Goal: Task Accomplishment & Management: Use online tool/utility

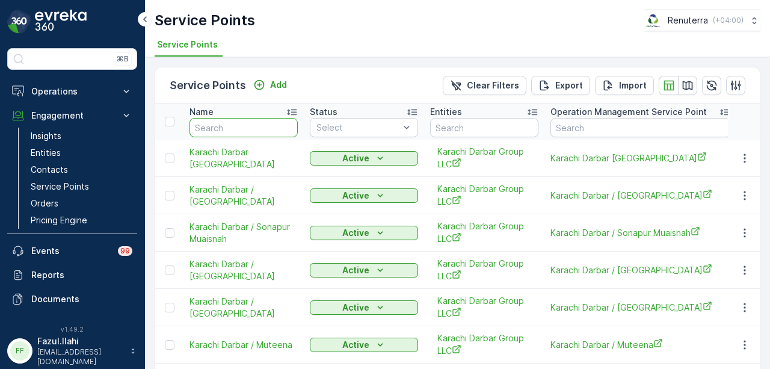
scroll to position [12, 0]
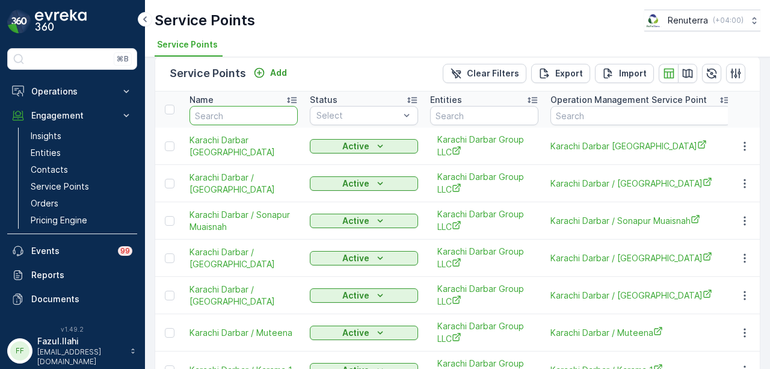
click at [253, 112] on input "text" at bounding box center [243, 115] width 108 height 19
click at [238, 116] on input "text" at bounding box center [243, 115] width 108 height 19
type input "arenco"
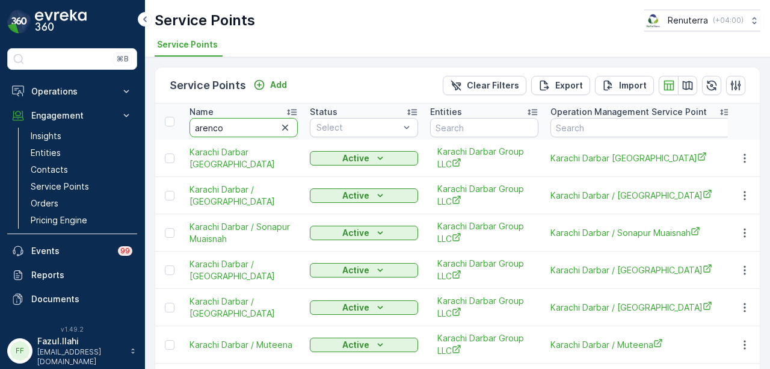
click at [248, 127] on input "arenco" at bounding box center [243, 127] width 108 height 19
click at [283, 126] on icon "button" at bounding box center [285, 128] width 12 height 12
click at [221, 128] on input "text" at bounding box center [243, 127] width 108 height 19
type input "arenco"
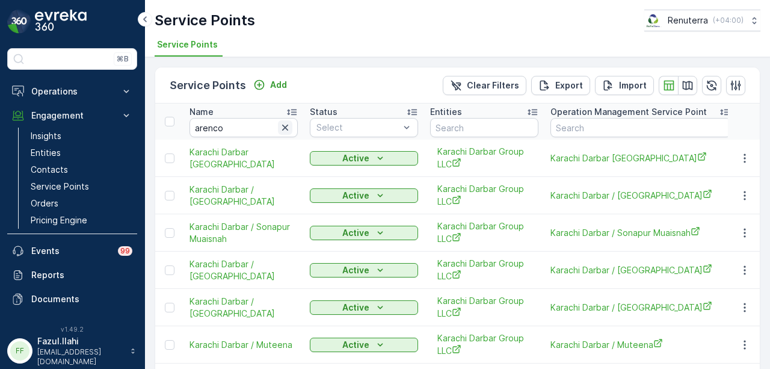
click at [289, 127] on icon "button" at bounding box center [285, 128] width 12 height 12
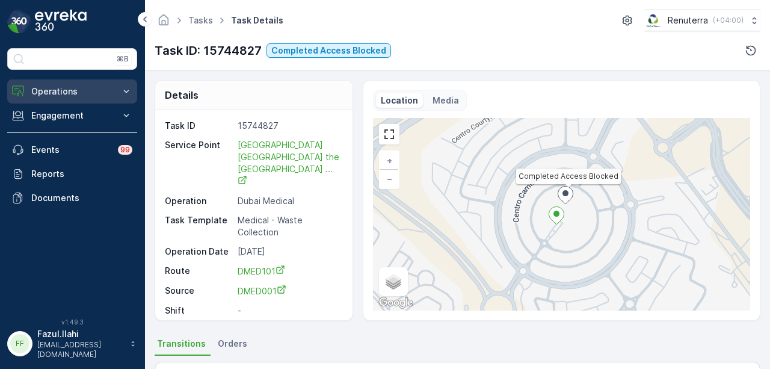
click at [93, 91] on p "Operations" at bounding box center [72, 91] width 82 height 12
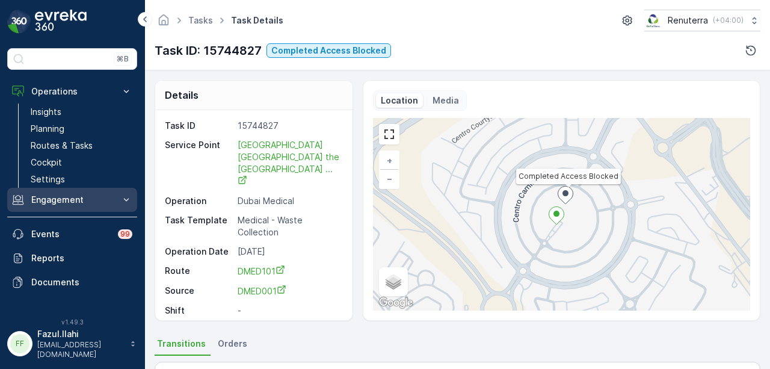
click at [82, 199] on p "Engagement" at bounding box center [72, 200] width 82 height 12
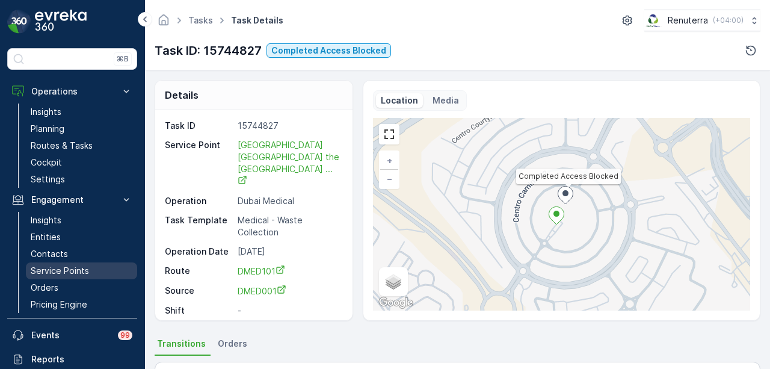
click at [76, 265] on p "Service Points" at bounding box center [60, 271] width 58 height 12
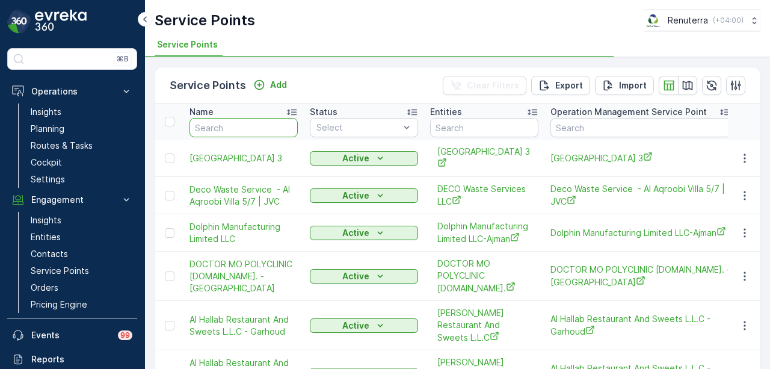
click at [245, 128] on input "text" at bounding box center [243, 127] width 108 height 19
type input "arenco"
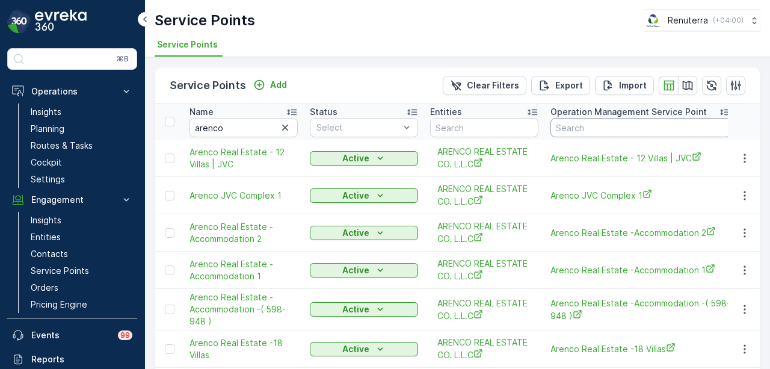
click at [593, 129] on input "text" at bounding box center [640, 127] width 180 height 19
type input "bar"
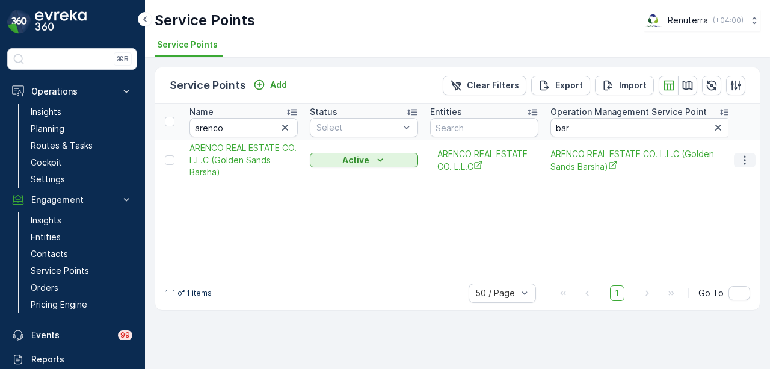
click at [745, 166] on button "button" at bounding box center [745, 160] width 22 height 14
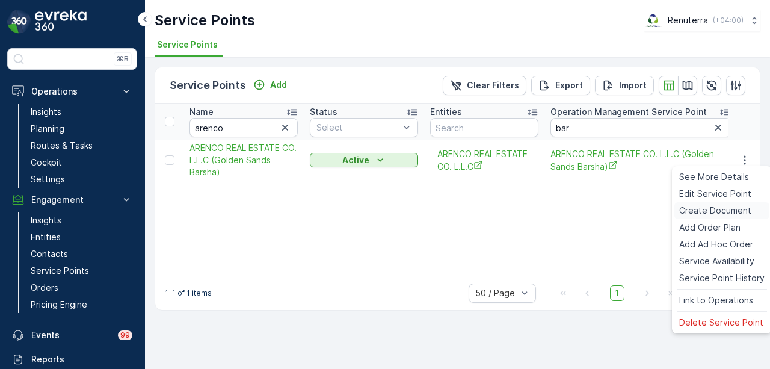
click at [736, 212] on span "Create Document" at bounding box center [715, 211] width 72 height 12
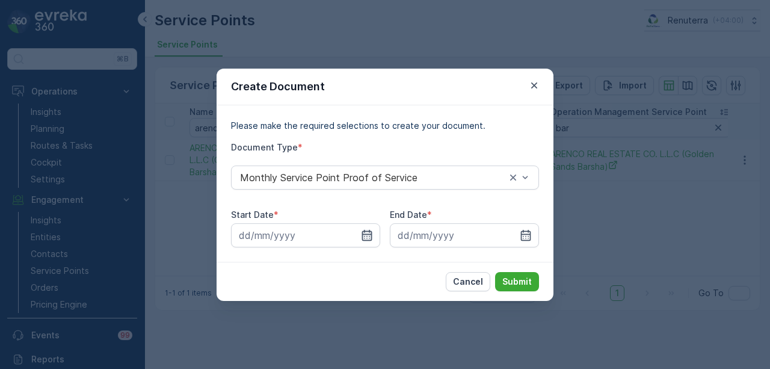
click at [371, 238] on icon "button" at bounding box center [367, 235] width 12 height 12
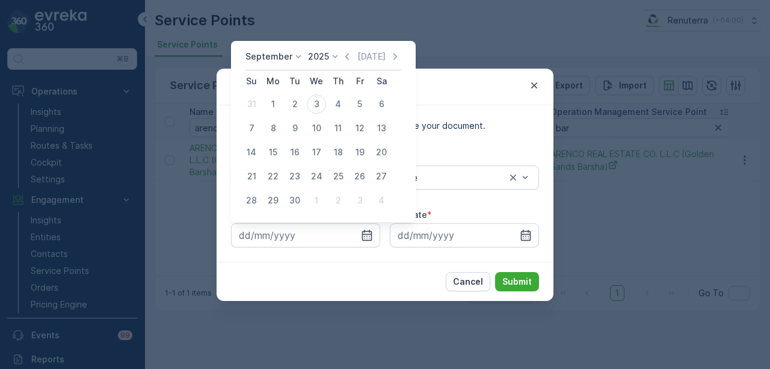
click at [352, 64] on div "September 2025 Today" at bounding box center [323, 61] width 156 height 20
click at [341, 57] on icon "button" at bounding box center [347, 57] width 12 height 12
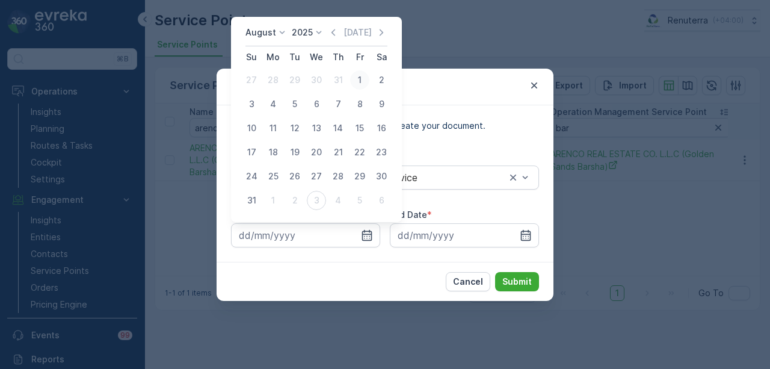
click at [362, 85] on div "1" at bounding box center [359, 79] width 19 height 19
type input "01.08.2025"
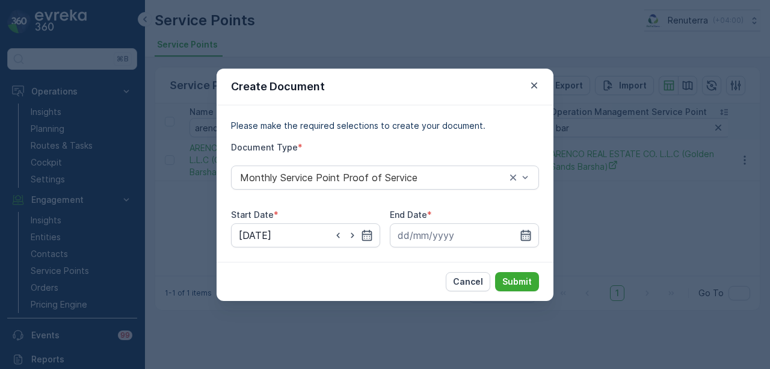
click at [526, 238] on icon "button" at bounding box center [526, 235] width 12 height 12
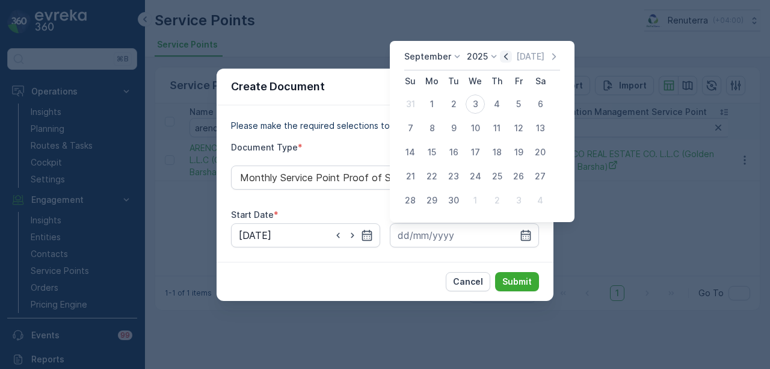
click at [506, 57] on icon "button" at bounding box center [506, 57] width 12 height 12
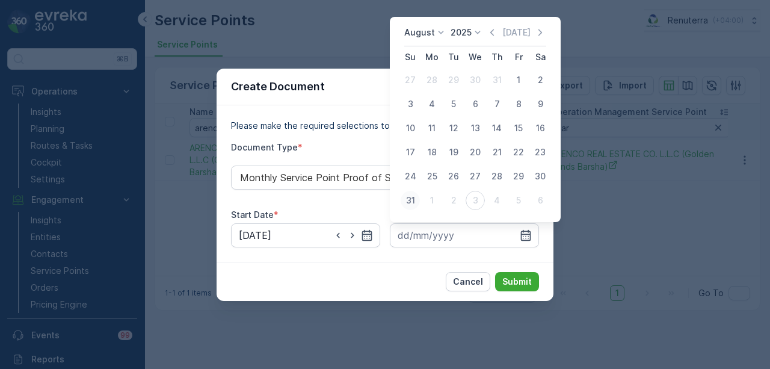
click at [417, 194] on div "31" at bounding box center [410, 200] width 19 height 19
type input "31.08.2025"
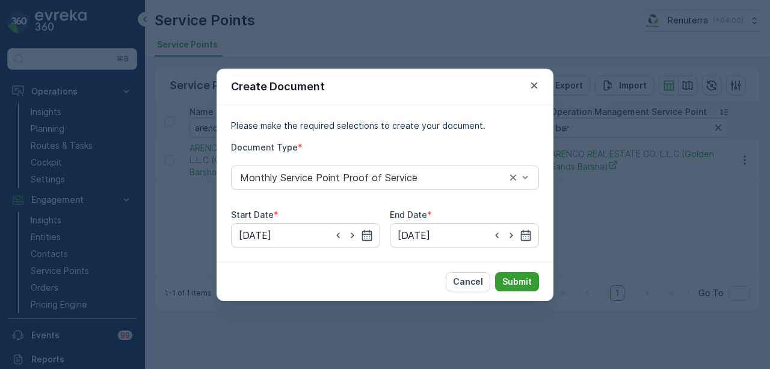
click at [509, 272] on button "Submit" at bounding box center [517, 281] width 44 height 19
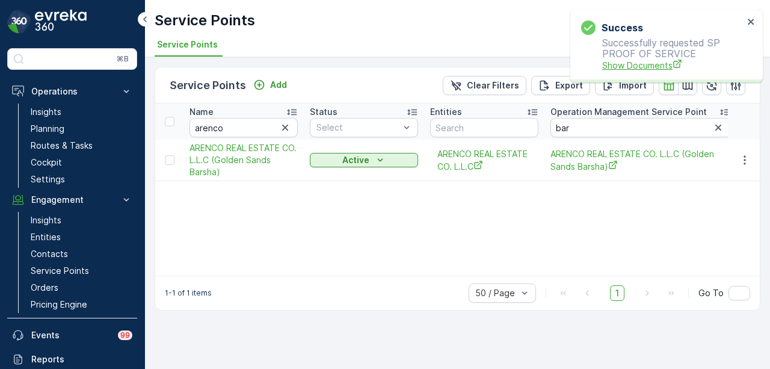
click at [633, 63] on span "Show Documents" at bounding box center [672, 65] width 141 height 13
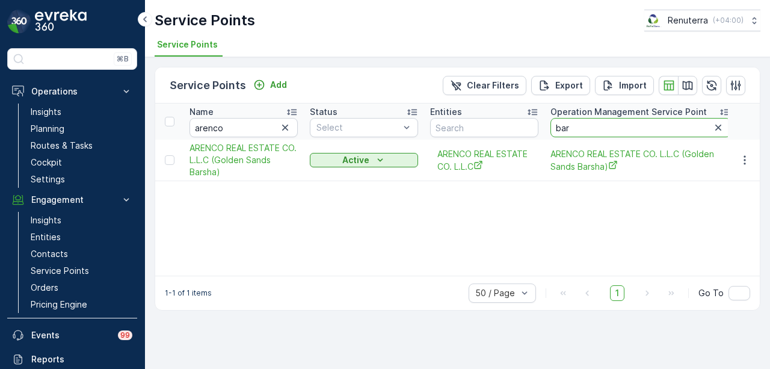
click at [592, 125] on input "bar" at bounding box center [640, 127] width 180 height 19
type input "bzee"
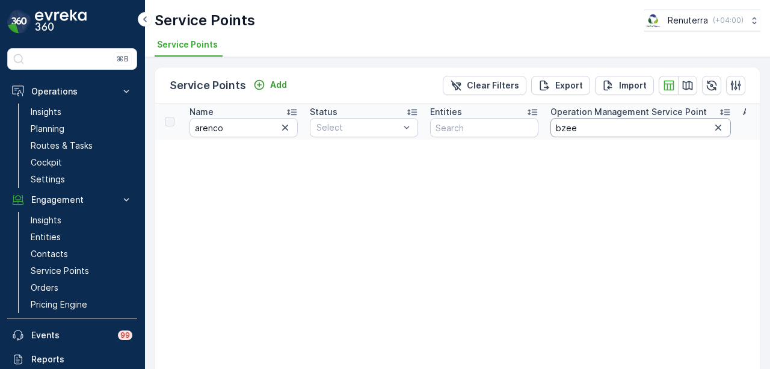
click at [592, 125] on input "bzee" at bounding box center [640, 127] width 180 height 19
type input "b"
type input "zee"
click at [592, 125] on input "zee" at bounding box center [640, 127] width 180 height 19
type input "zeenah"
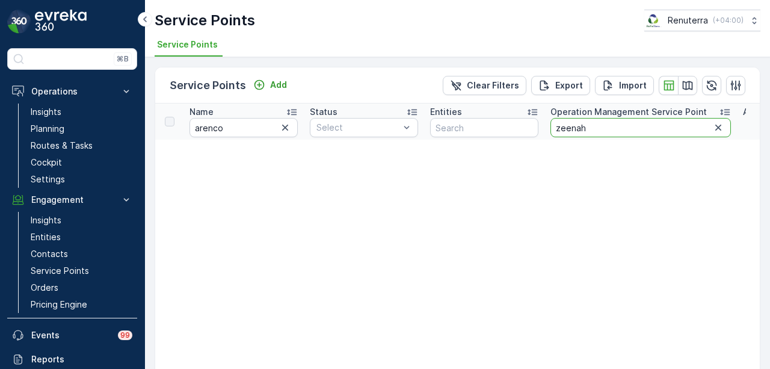
click at [614, 120] on input "zeenah" at bounding box center [640, 127] width 180 height 19
type input "z"
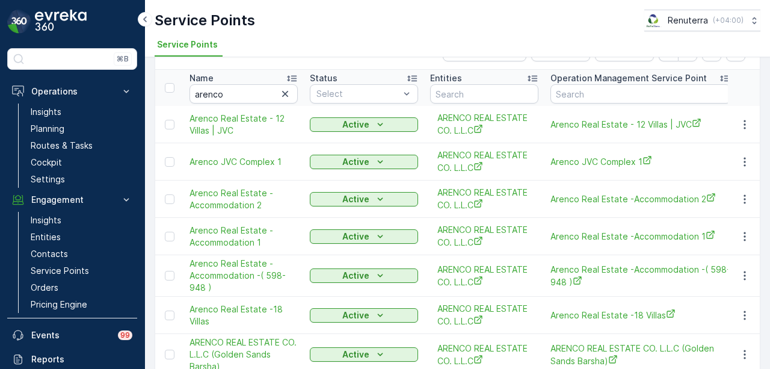
scroll to position [60, 0]
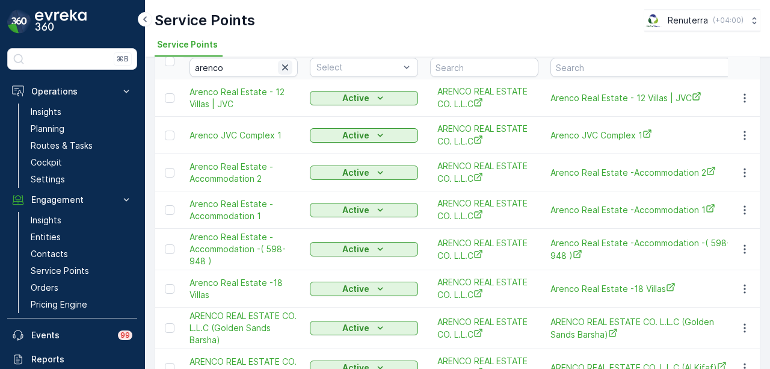
click at [291, 66] on button "button" at bounding box center [285, 67] width 14 height 14
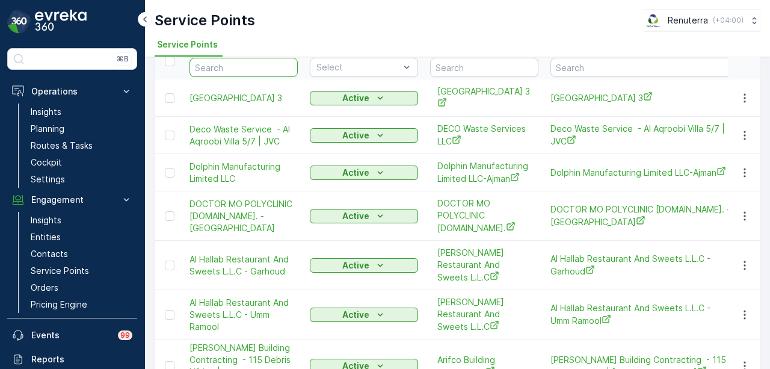
click at [265, 68] on input "text" at bounding box center [243, 67] width 108 height 19
type input "zeenah"
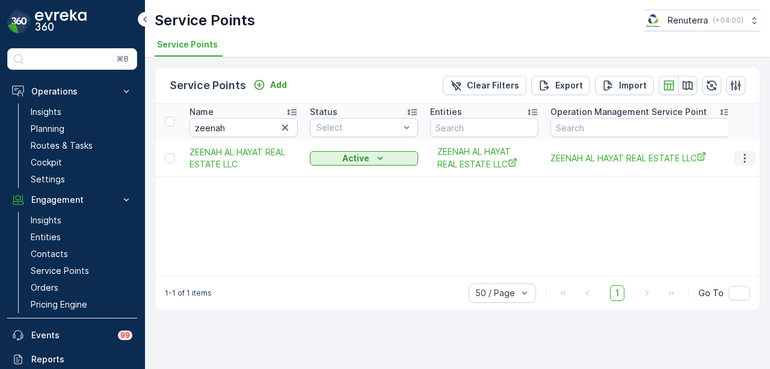
click at [739, 156] on icon "button" at bounding box center [745, 158] width 12 height 12
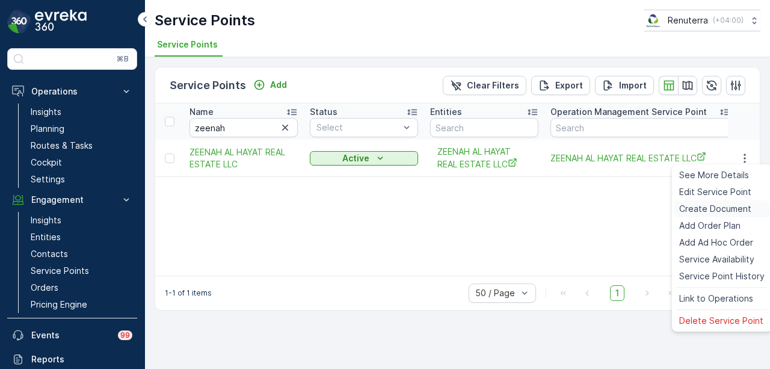
click at [729, 210] on span "Create Document" at bounding box center [715, 209] width 72 height 12
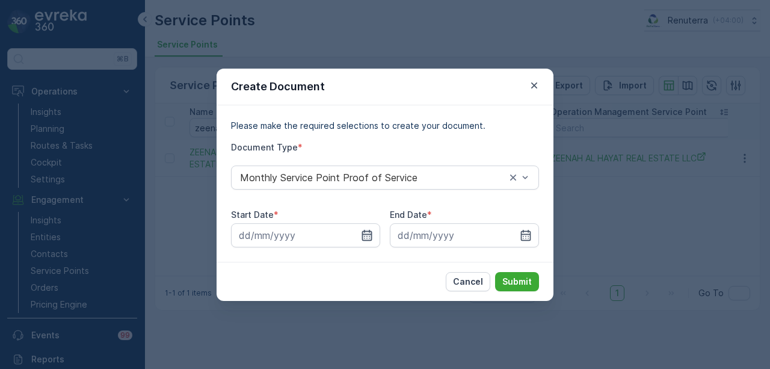
click at [369, 230] on icon "button" at bounding box center [367, 234] width 10 height 11
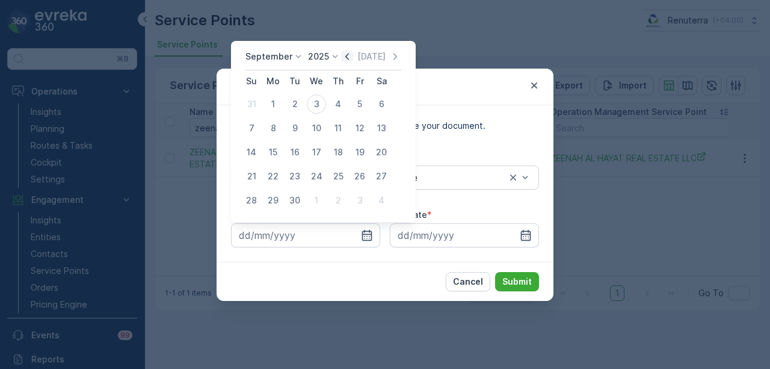
click at [344, 61] on icon "button" at bounding box center [347, 57] width 12 height 12
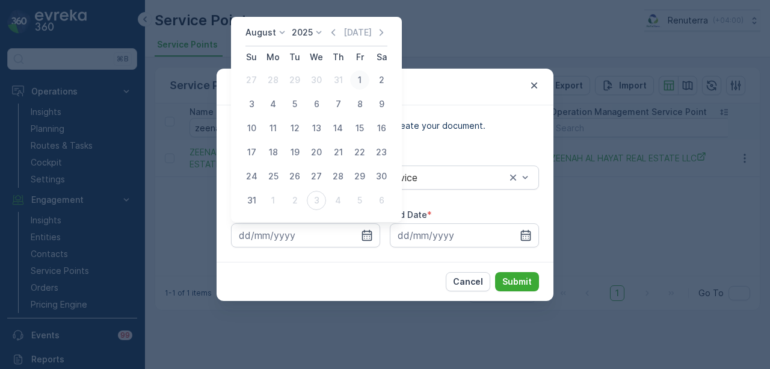
click at [353, 82] on div "1" at bounding box center [359, 79] width 19 height 19
type input "01.08.2025"
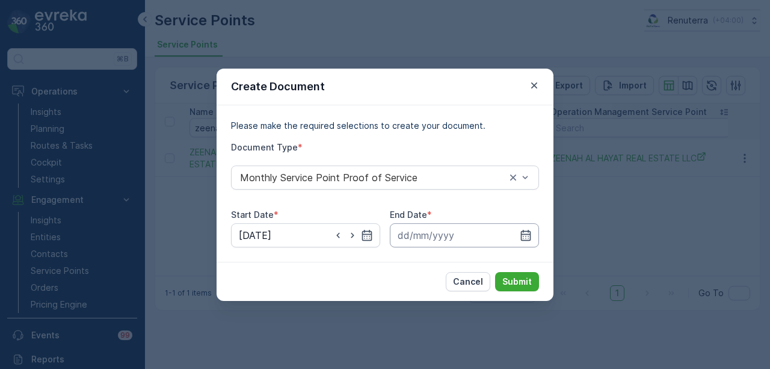
click at [538, 227] on input at bounding box center [464, 235] width 149 height 24
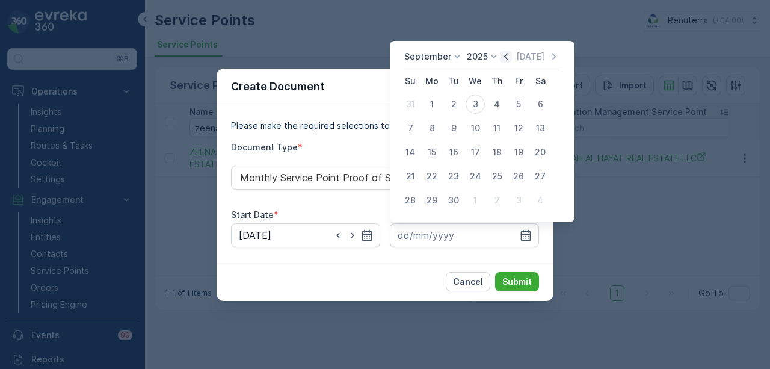
click at [504, 58] on icon "button" at bounding box center [506, 56] width 4 height 7
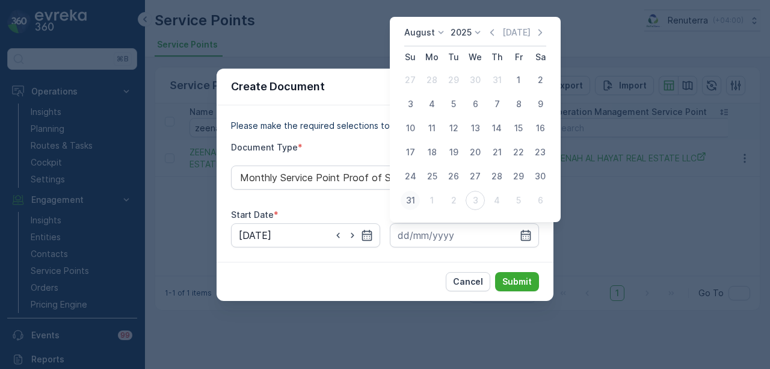
click at [414, 198] on div "31" at bounding box center [410, 200] width 19 height 19
type input "31.08.2025"
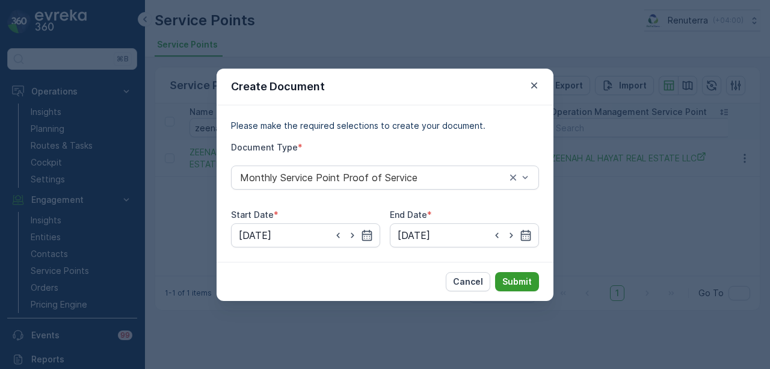
click at [531, 277] on p "Submit" at bounding box center [516, 281] width 29 height 12
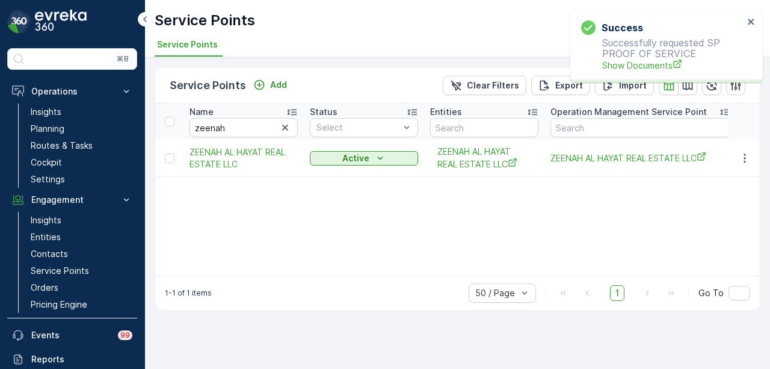
click at [617, 72] on div "Success Successfully requested SP PROOF OF SERVICE Show Documents" at bounding box center [662, 46] width 170 height 58
click at [617, 70] on span "Show Documents" at bounding box center [672, 65] width 141 height 13
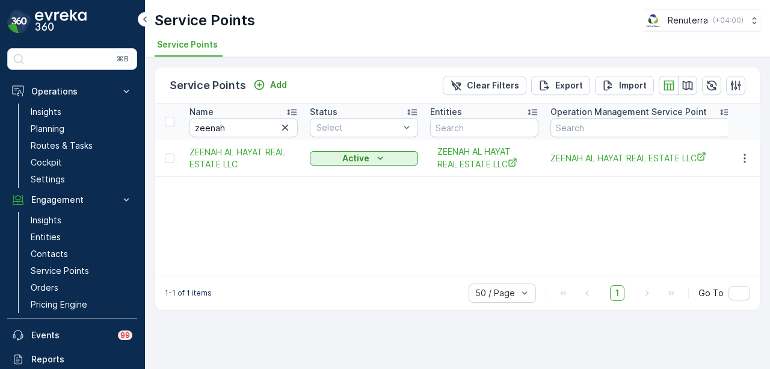
click at [284, 125] on icon "button" at bounding box center [285, 128] width 12 height 12
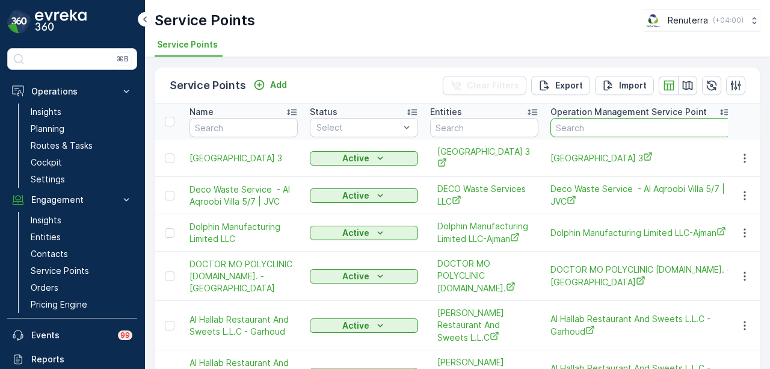
click at [649, 131] on input "text" at bounding box center [640, 127] width 180 height 19
type input "ki"
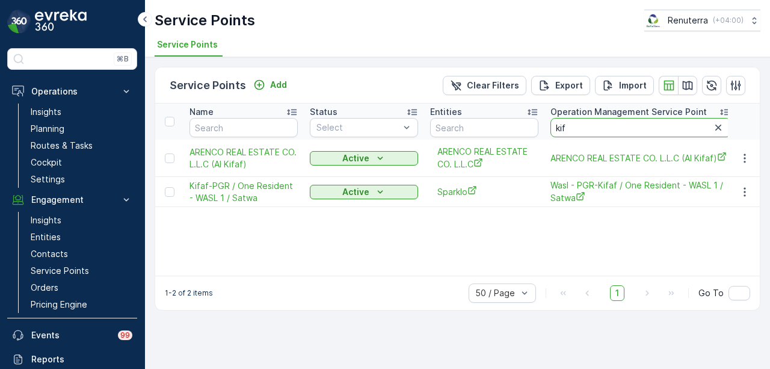
click at [649, 131] on input "kif" at bounding box center [640, 127] width 180 height 19
type input "kifaf"
click at [749, 159] on icon "button" at bounding box center [745, 158] width 12 height 12
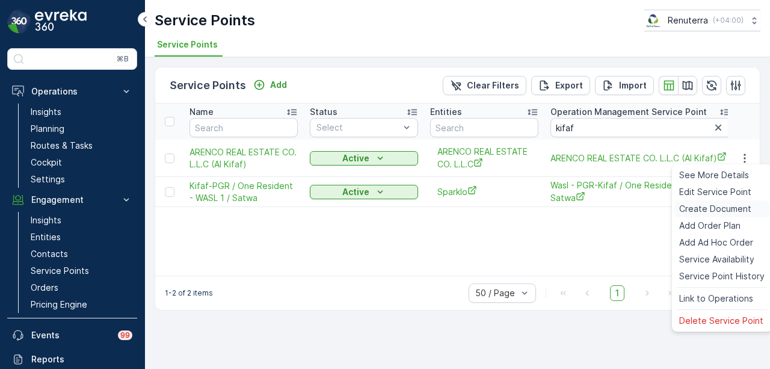
click at [724, 209] on span "Create Document" at bounding box center [715, 209] width 72 height 12
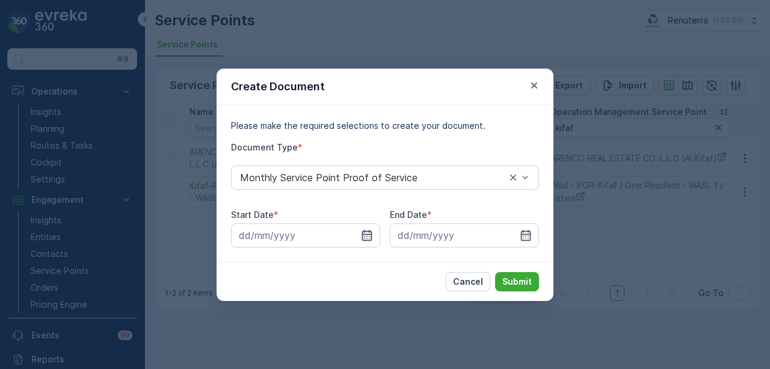
click at [362, 238] on icon "button" at bounding box center [367, 234] width 10 height 11
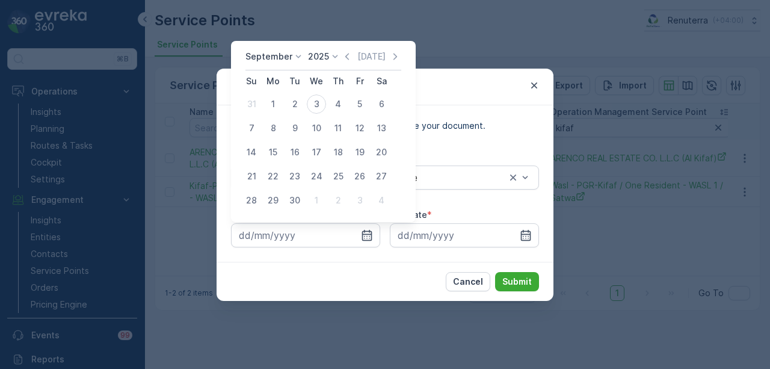
click at [351, 60] on div "Today" at bounding box center [371, 57] width 60 height 12
click at [348, 59] on icon "button" at bounding box center [347, 57] width 12 height 12
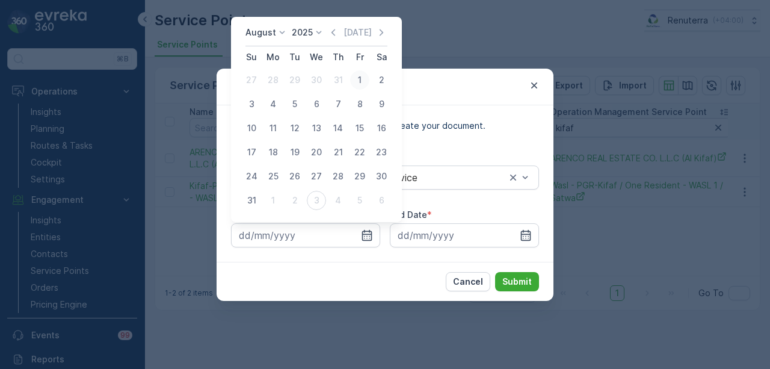
click at [360, 84] on div "1" at bounding box center [359, 79] width 19 height 19
type input "01.08.2025"
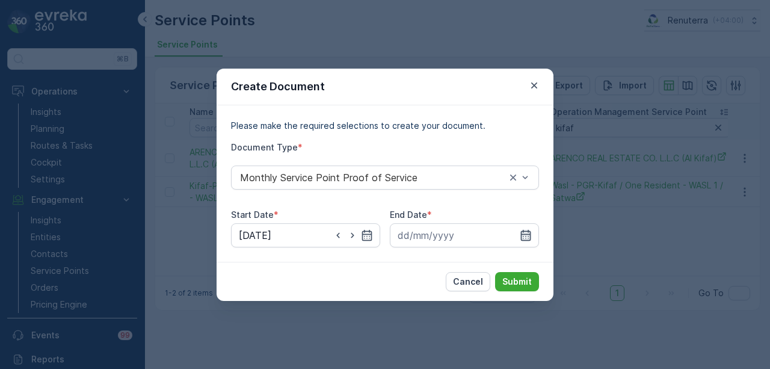
click at [525, 231] on icon "button" at bounding box center [526, 234] width 10 height 11
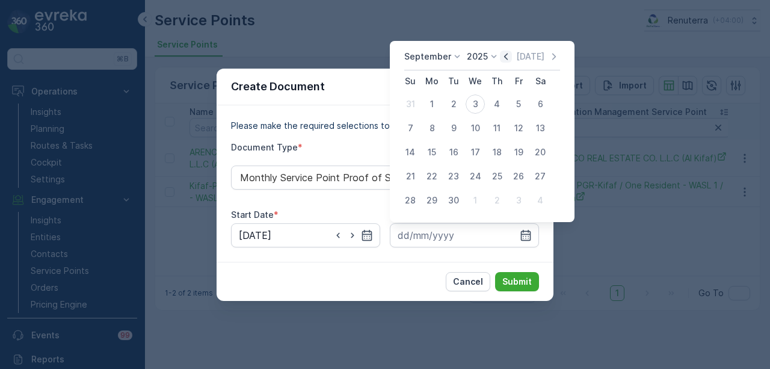
click at [504, 60] on icon "button" at bounding box center [506, 57] width 12 height 12
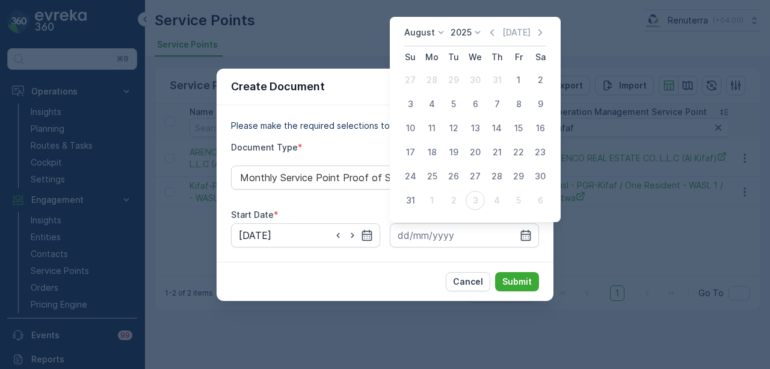
drag, startPoint x: 414, startPoint y: 200, endPoint x: 421, endPoint y: 209, distance: 11.1
click at [414, 201] on div "31" at bounding box center [410, 200] width 19 height 19
type input "31.08.2025"
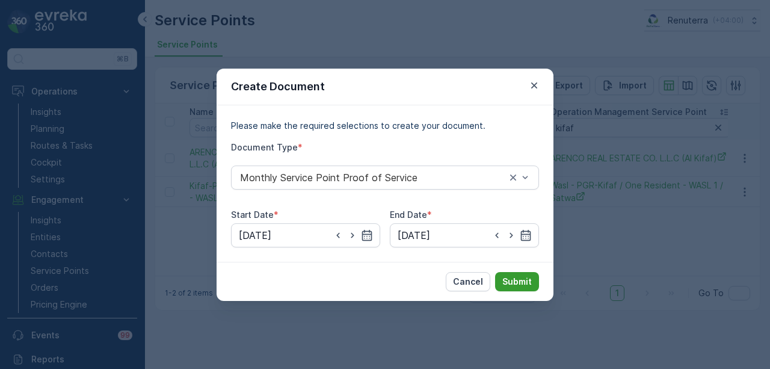
click at [528, 281] on p "Submit" at bounding box center [516, 281] width 29 height 12
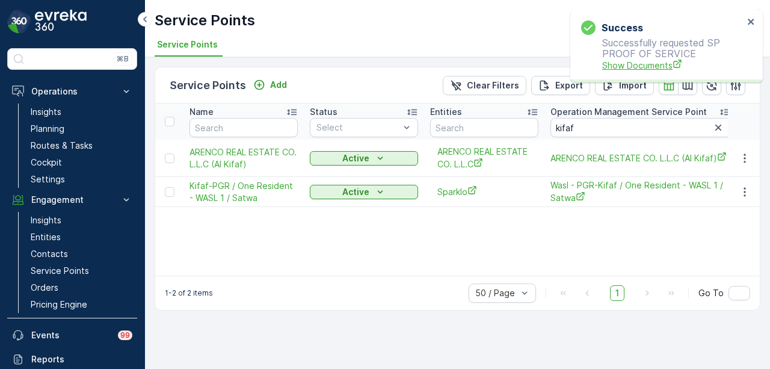
click at [630, 66] on span "Show Documents" at bounding box center [672, 65] width 141 height 13
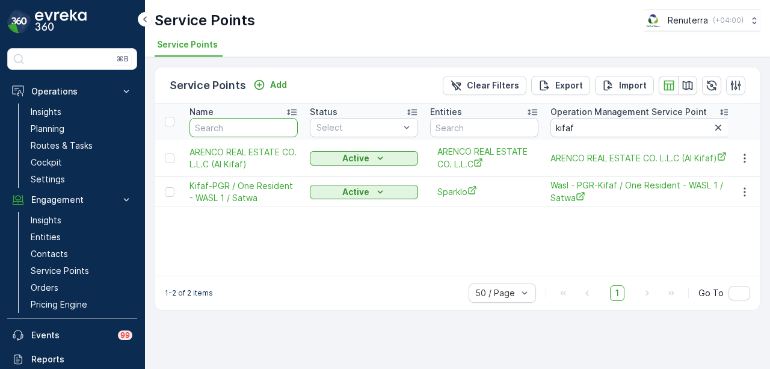
click at [248, 122] on input "text" at bounding box center [243, 127] width 108 height 19
click at [713, 129] on icon "button" at bounding box center [718, 128] width 12 height 12
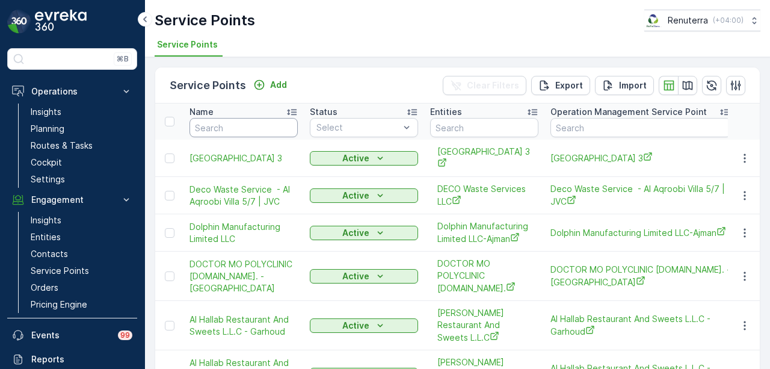
click at [266, 128] on input "text" at bounding box center [243, 127] width 108 height 19
type input "silver sand"
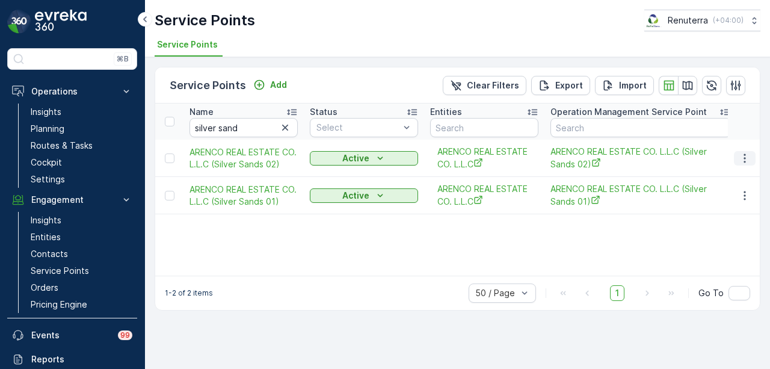
click at [744, 157] on icon "button" at bounding box center [744, 157] width 2 height 9
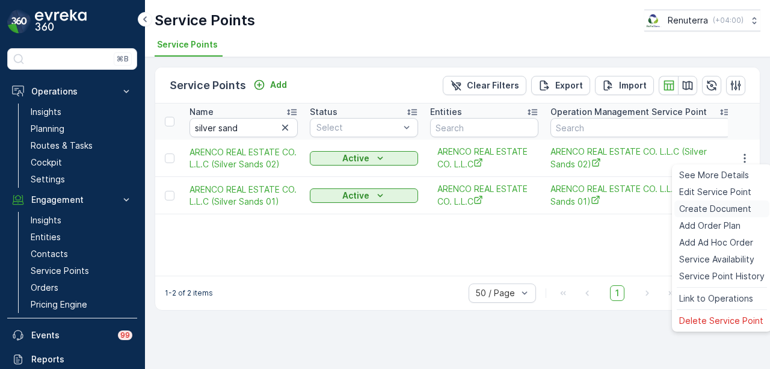
click at [725, 215] on div "Create Document" at bounding box center [721, 208] width 95 height 17
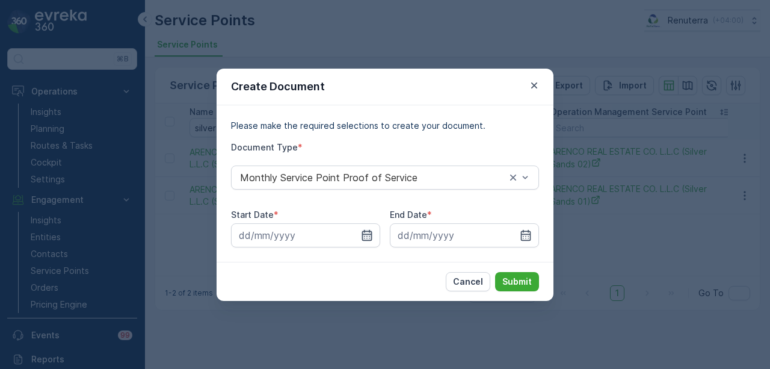
click at [367, 238] on icon "button" at bounding box center [367, 234] width 10 height 11
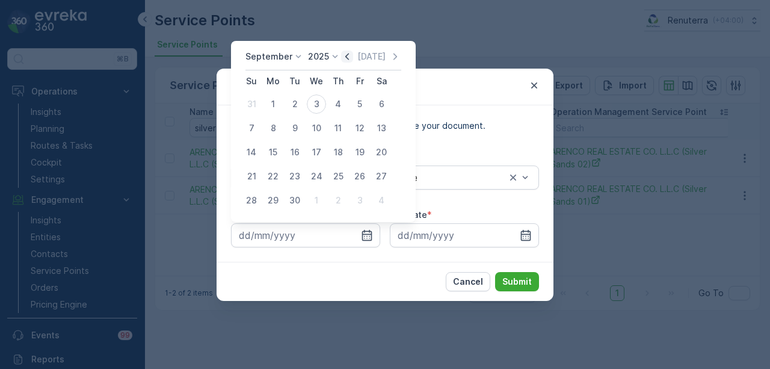
click at [345, 55] on icon "button" at bounding box center [347, 56] width 4 height 7
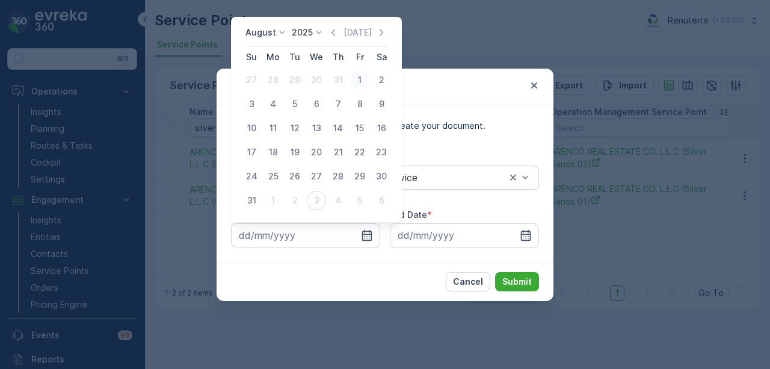
click at [355, 81] on div "1" at bounding box center [359, 79] width 19 height 19
type input "01.08.2025"
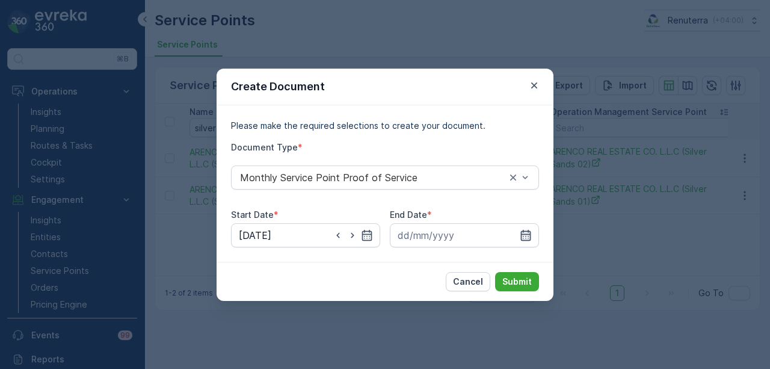
click at [525, 234] on icon "button" at bounding box center [526, 234] width 10 height 11
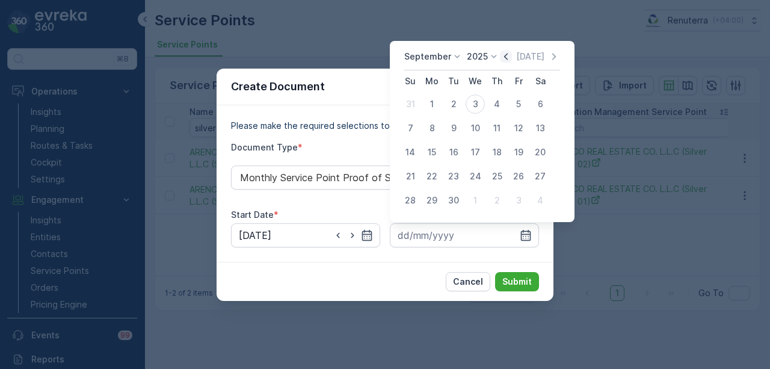
click at [502, 61] on icon "button" at bounding box center [506, 57] width 12 height 12
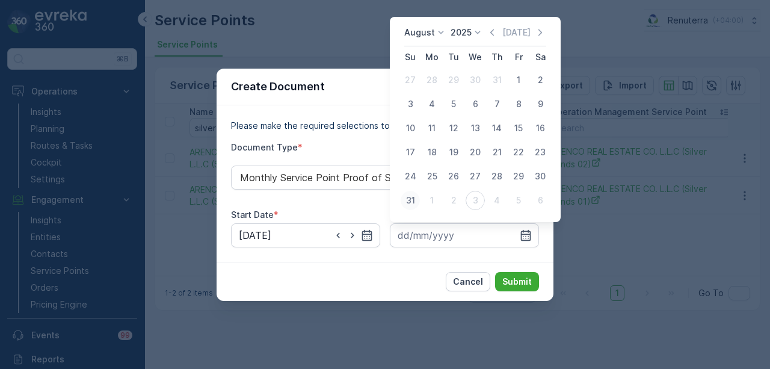
click at [416, 204] on div "31" at bounding box center [410, 200] width 19 height 19
type input "31.08.2025"
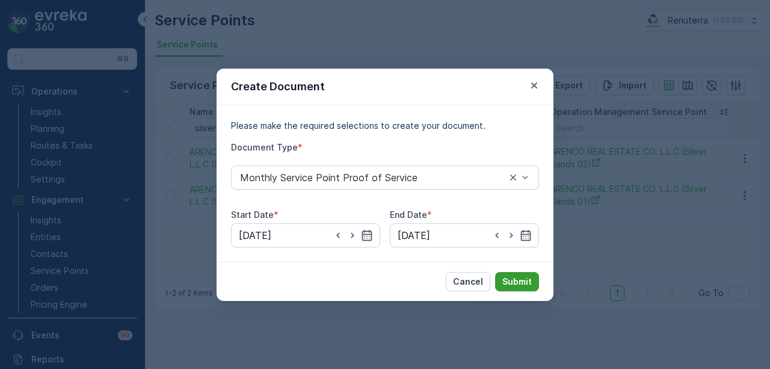
click at [501, 280] on button "Submit" at bounding box center [517, 281] width 44 height 19
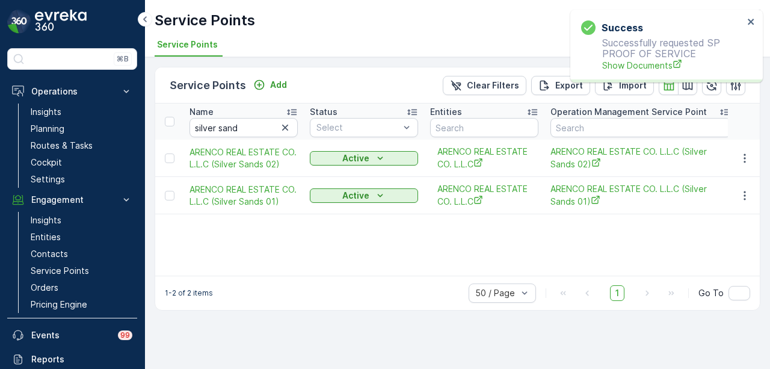
click at [624, 57] on p "Successfully requested SP PROOF OF SERVICE Show Documents" at bounding box center [662, 54] width 162 height 34
click at [626, 61] on span "Show Documents" at bounding box center [672, 65] width 141 height 13
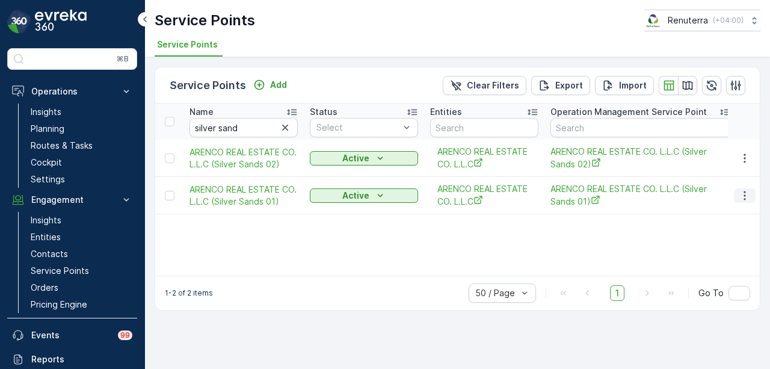
click at [754, 191] on button "button" at bounding box center [745, 195] width 22 height 14
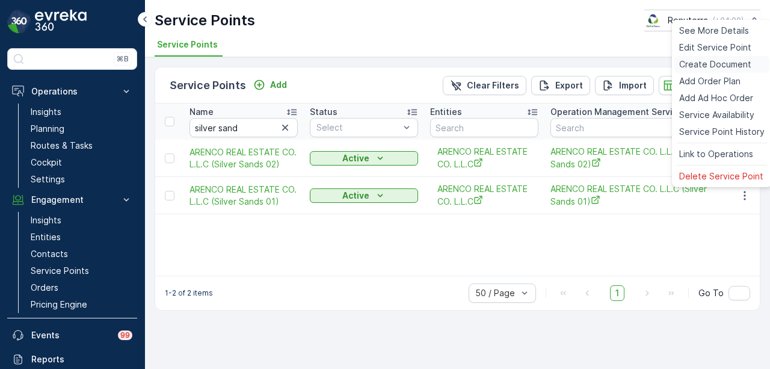
click at [739, 63] on span "Create Document" at bounding box center [715, 64] width 72 height 12
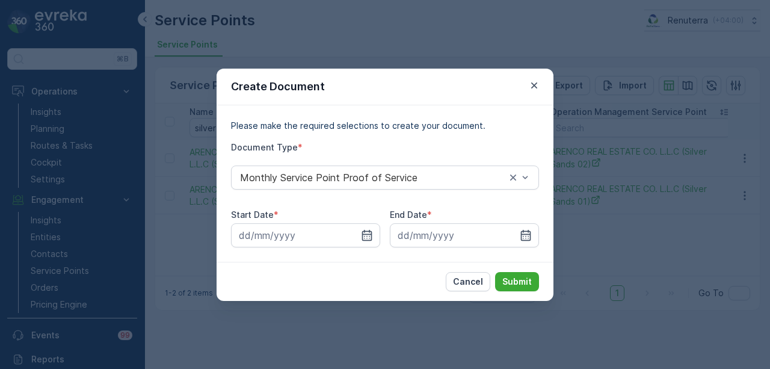
drag, startPoint x: 372, startPoint y: 235, endPoint x: 378, endPoint y: 205, distance: 30.7
click at [374, 225] on div at bounding box center [305, 235] width 149 height 24
click at [371, 237] on icon "button" at bounding box center [367, 234] width 10 height 11
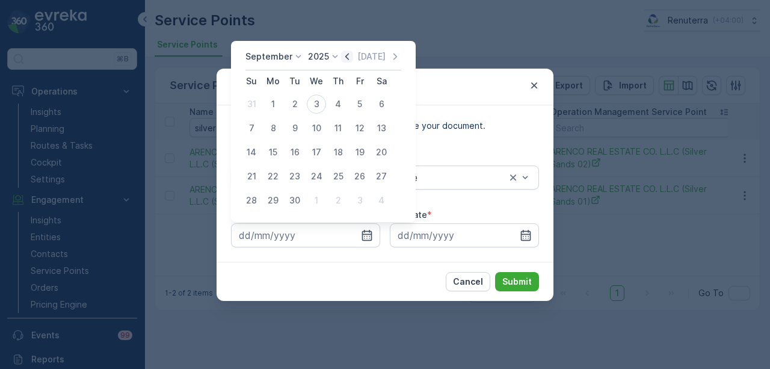
click at [344, 55] on icon "button" at bounding box center [347, 57] width 12 height 12
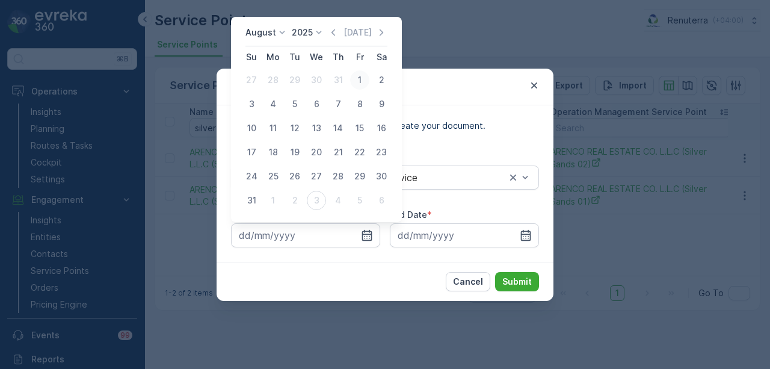
click at [356, 81] on div "1" at bounding box center [359, 79] width 19 height 19
type input "01.08.2025"
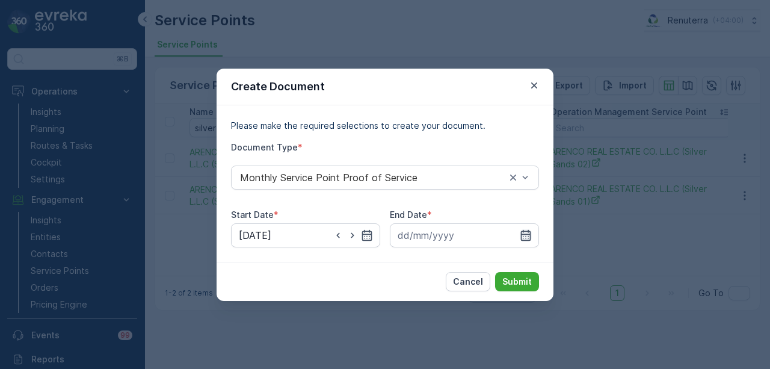
drag, startPoint x: 527, startPoint y: 239, endPoint x: 528, endPoint y: 229, distance: 10.2
click at [528, 236] on icon "button" at bounding box center [526, 235] width 12 height 12
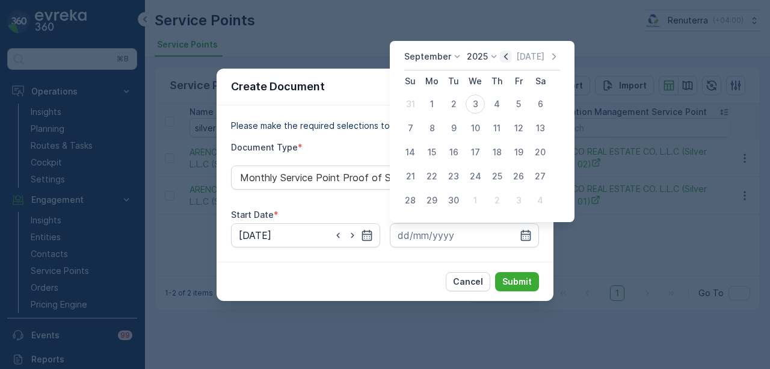
click at [500, 58] on icon "button" at bounding box center [506, 57] width 12 height 12
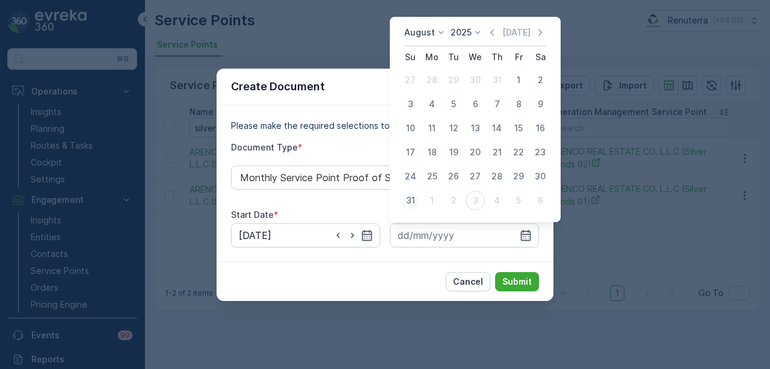
click at [403, 200] on div "31" at bounding box center [410, 200] width 19 height 19
type input "31.08.2025"
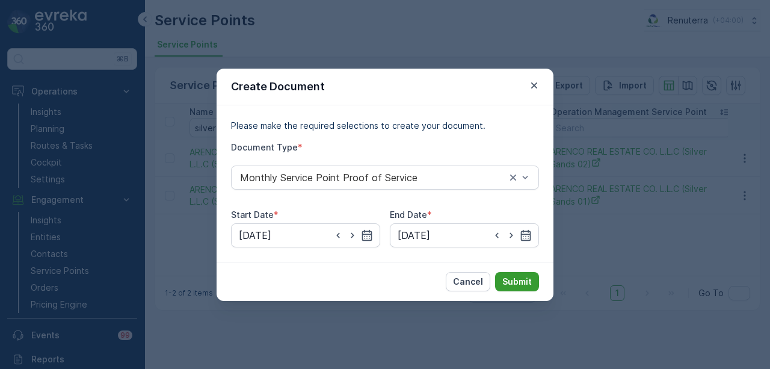
click at [508, 279] on p "Submit" at bounding box center [516, 281] width 29 height 12
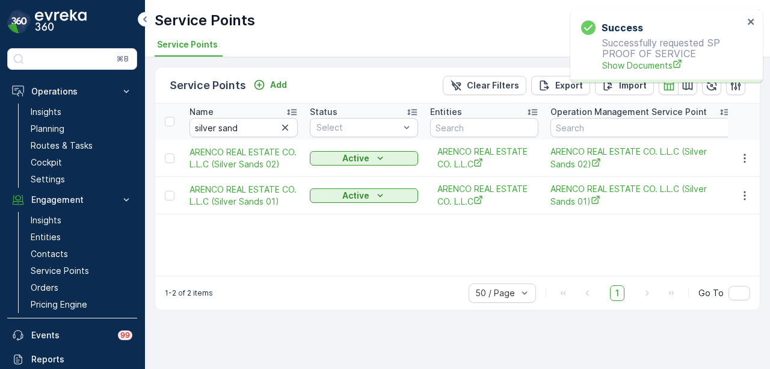
click at [628, 75] on div "Success Successfully requested SP PROOF OF SERVICE Show Documents" at bounding box center [662, 46] width 170 height 58
click at [630, 68] on span "Show Documents" at bounding box center [672, 65] width 141 height 13
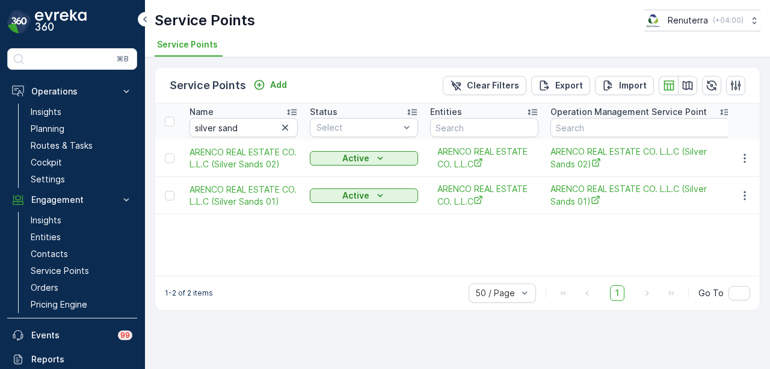
click at [292, 128] on div at bounding box center [285, 127] width 15 height 14
click at [289, 128] on icon "button" at bounding box center [285, 128] width 12 height 12
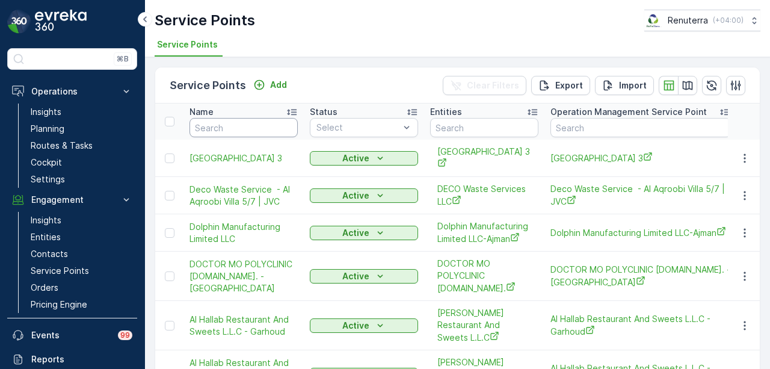
click at [245, 128] on input "text" at bounding box center [243, 127] width 108 height 19
type input "d"
type input "golden s"
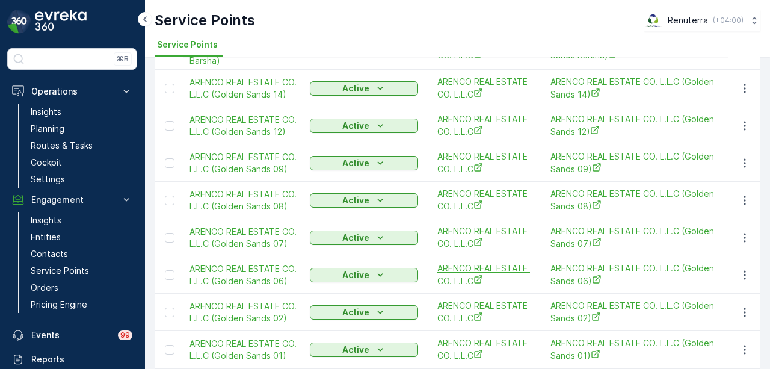
scroll to position [275, 0]
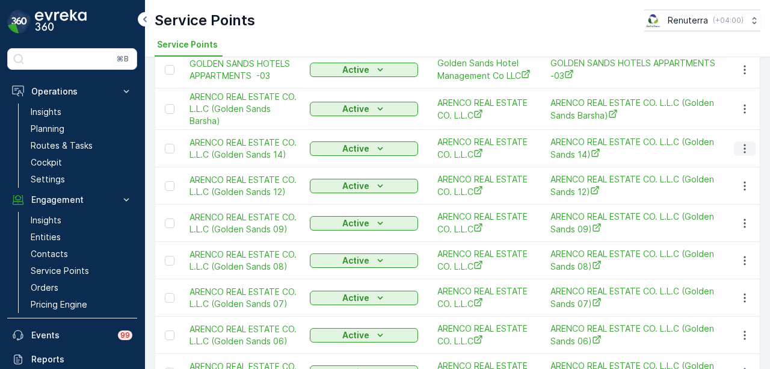
click at [740, 154] on icon "button" at bounding box center [745, 149] width 12 height 12
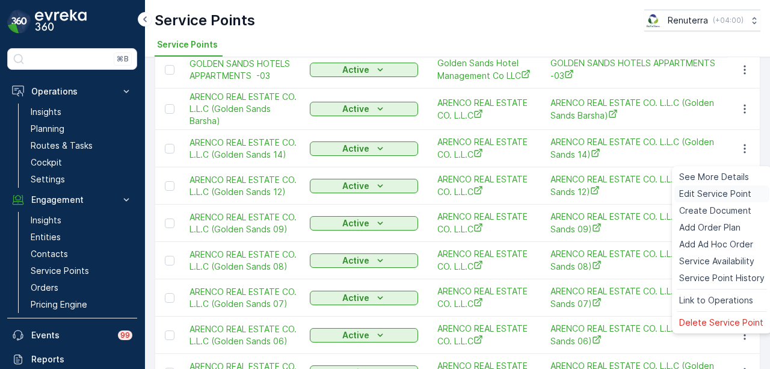
click at [721, 201] on div "Edit Service Point" at bounding box center [721, 193] width 95 height 17
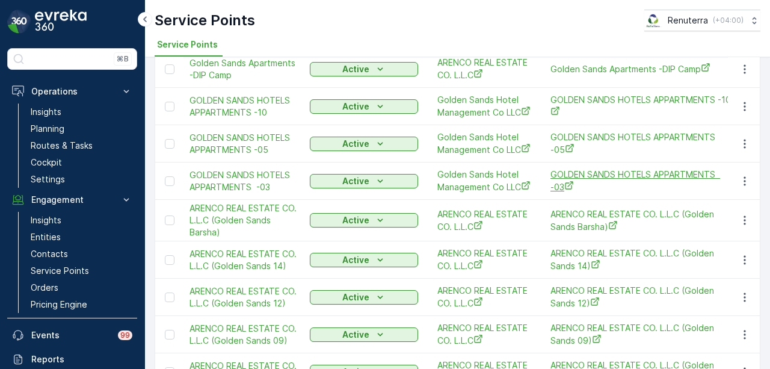
scroll to position [180, 0]
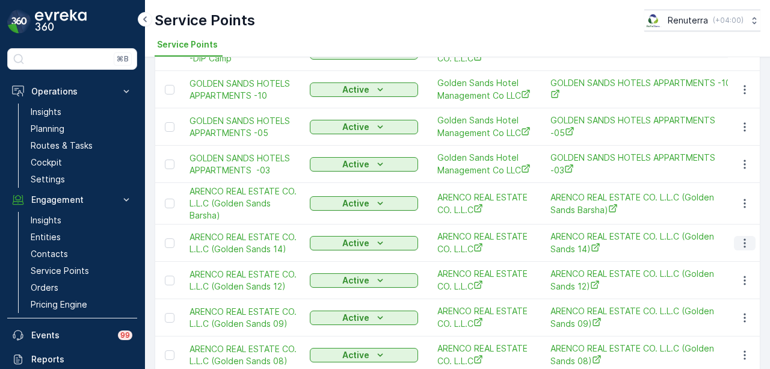
click at [748, 250] on button "button" at bounding box center [745, 243] width 22 height 14
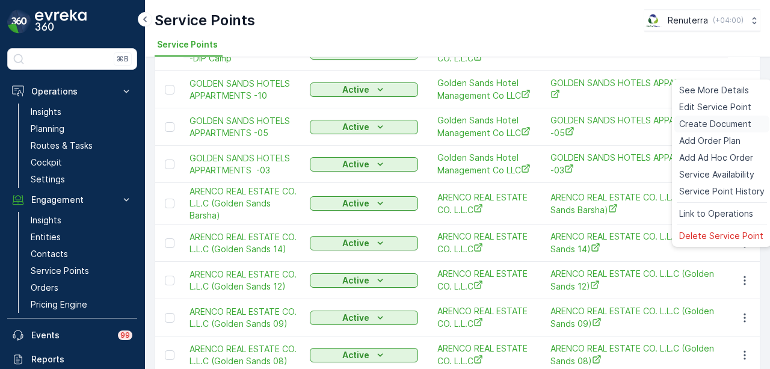
click at [712, 120] on span "Create Document" at bounding box center [715, 124] width 72 height 12
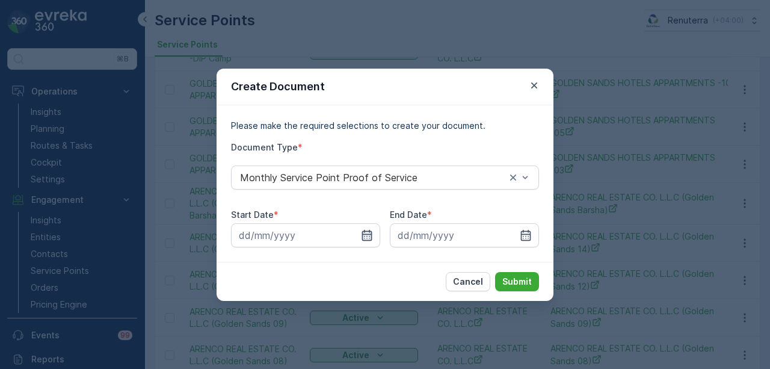
drag, startPoint x: 362, startPoint y: 240, endPoint x: 362, endPoint y: 229, distance: 11.4
click at [362, 240] on icon "button" at bounding box center [367, 235] width 12 height 12
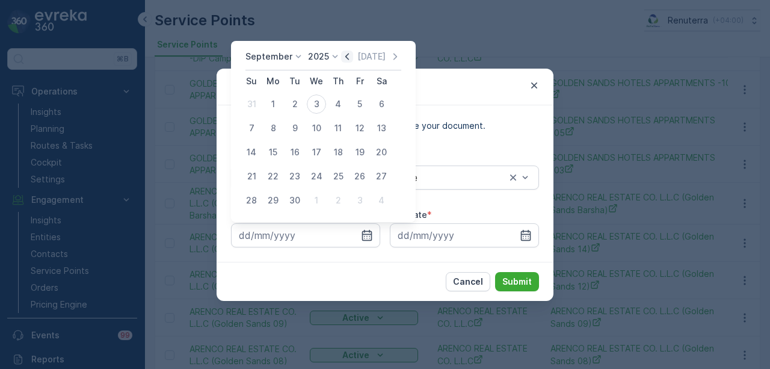
click at [347, 56] on icon "button" at bounding box center [347, 57] width 12 height 12
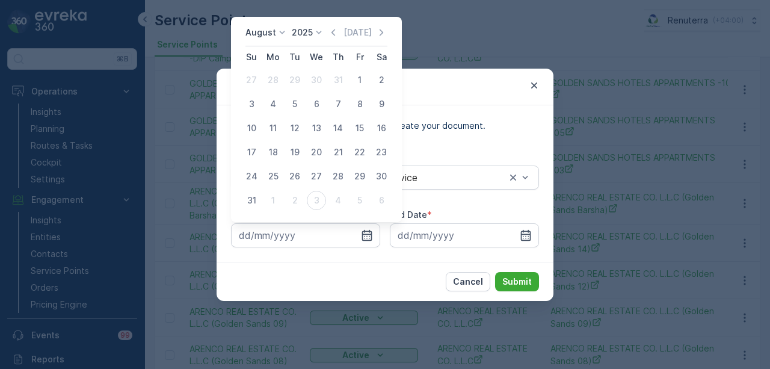
drag, startPoint x: 353, startPoint y: 81, endPoint x: 410, endPoint y: 142, distance: 83.4
click at [354, 82] on div "1" at bounding box center [359, 79] width 19 height 19
type input "01.08.2025"
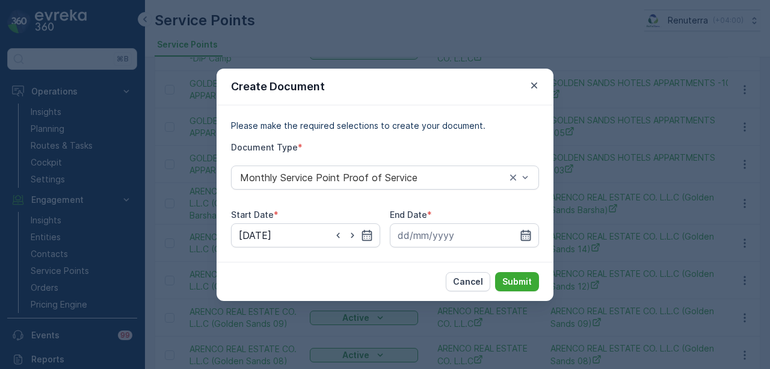
click at [528, 230] on icon "button" at bounding box center [526, 234] width 10 height 11
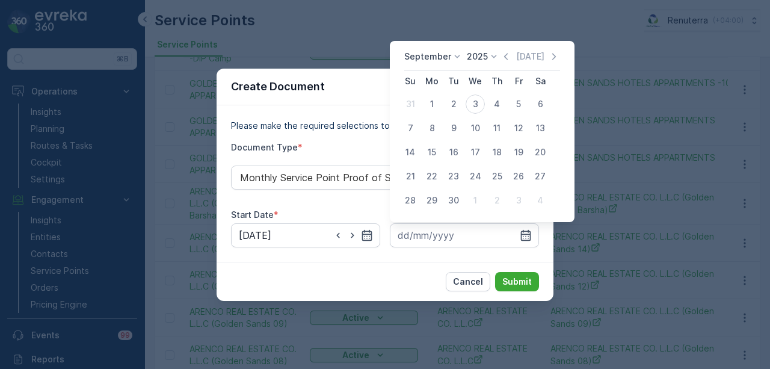
click at [503, 60] on icon "button" at bounding box center [506, 57] width 12 height 12
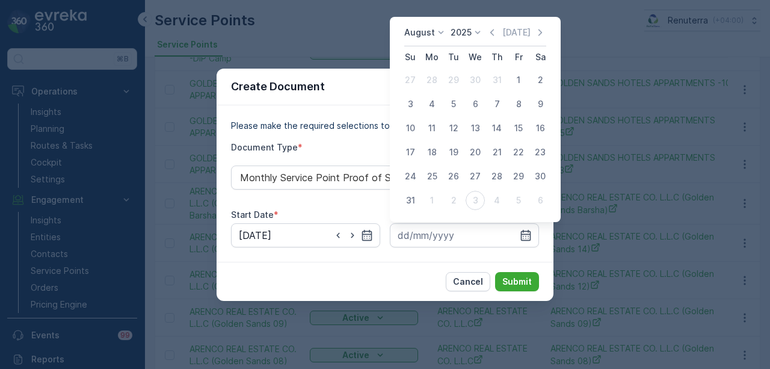
drag, startPoint x: 411, startPoint y: 200, endPoint x: 427, endPoint y: 220, distance: 25.2
click at [412, 203] on div "31" at bounding box center [410, 200] width 19 height 19
type input "31.08.2025"
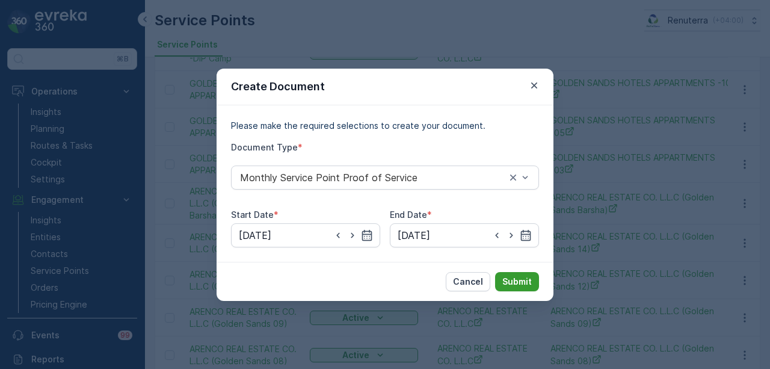
click at [512, 287] on button "Submit" at bounding box center [517, 281] width 44 height 19
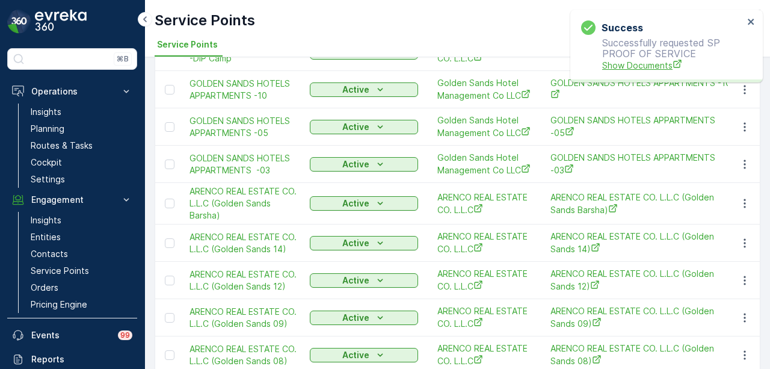
click at [644, 66] on span "Show Documents" at bounding box center [672, 65] width 141 height 13
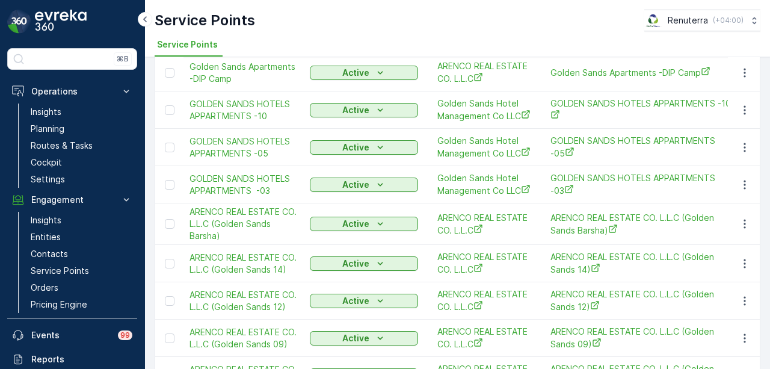
scroll to position [241, 0]
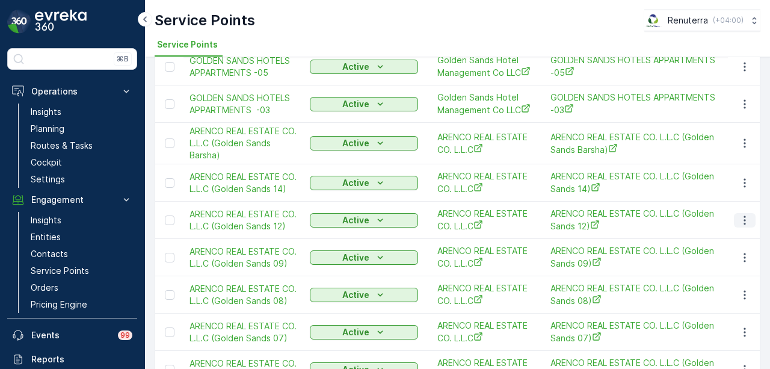
click at [751, 227] on button "button" at bounding box center [745, 220] width 22 height 14
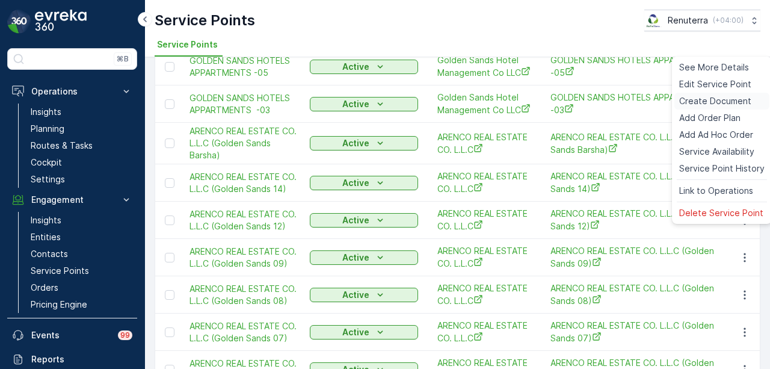
click at [731, 97] on span "Create Document" at bounding box center [715, 101] width 72 height 12
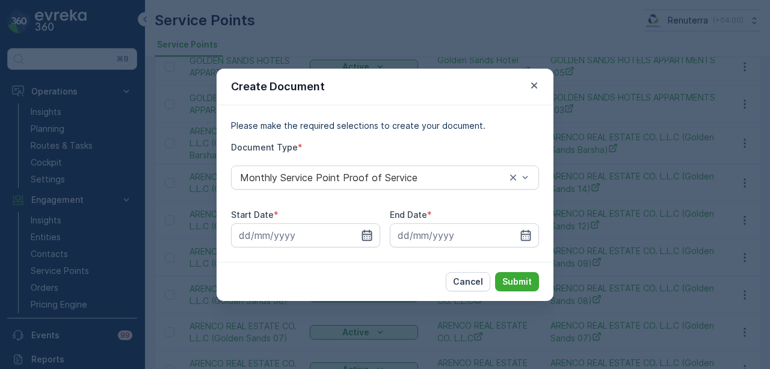
click at [368, 232] on icon "button" at bounding box center [367, 235] width 12 height 12
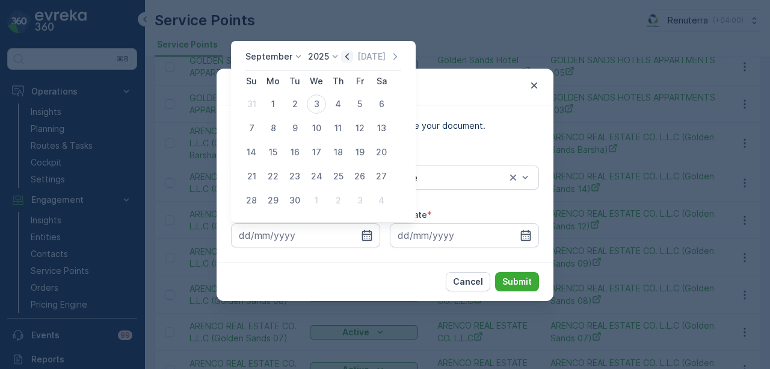
click at [344, 54] on icon "button" at bounding box center [347, 57] width 12 height 12
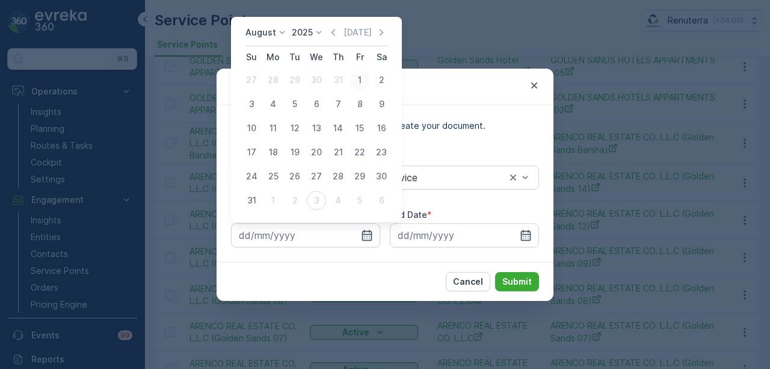
click at [361, 85] on div "1" at bounding box center [359, 79] width 19 height 19
type input "01.08.2025"
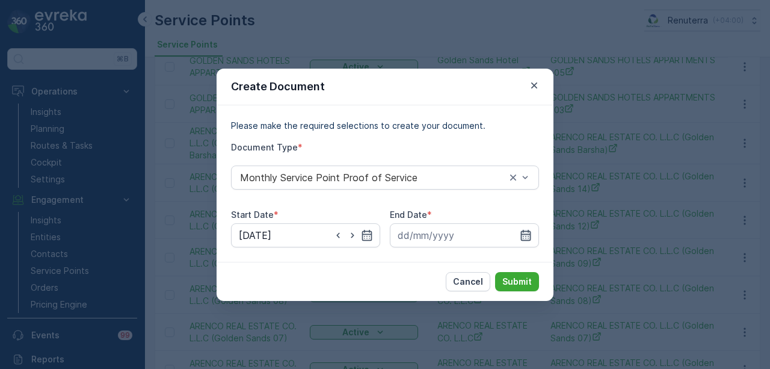
click at [528, 230] on icon "button" at bounding box center [526, 234] width 10 height 11
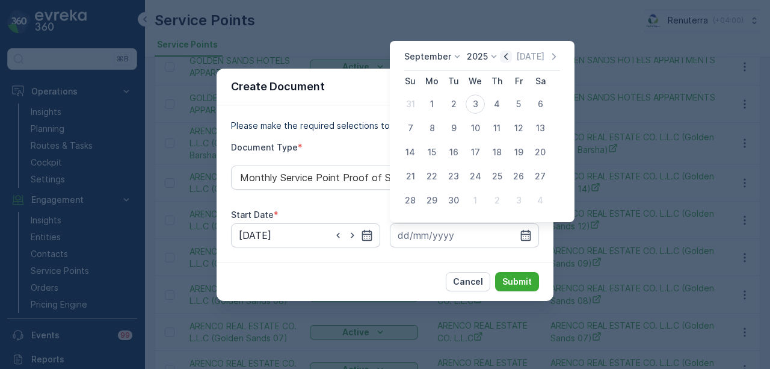
click at [505, 61] on icon "button" at bounding box center [506, 57] width 12 height 12
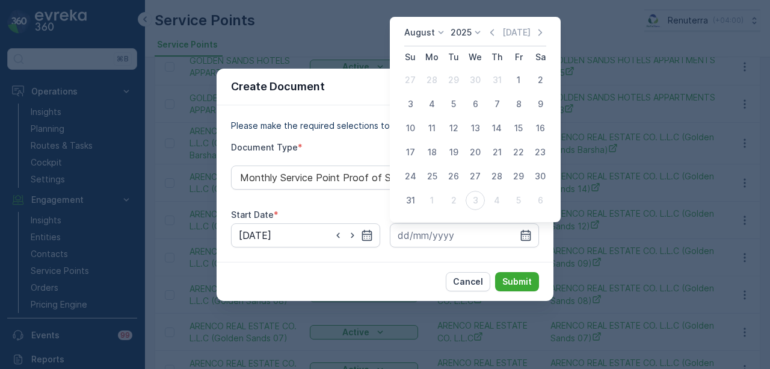
drag, startPoint x: 409, startPoint y: 199, endPoint x: 466, endPoint y: 256, distance: 80.0
click at [409, 201] on div "31" at bounding box center [410, 200] width 19 height 19
type input "31.08.2025"
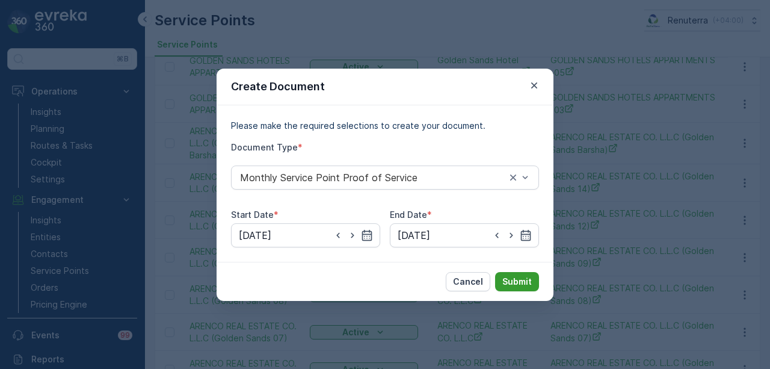
click at [524, 278] on p "Submit" at bounding box center [516, 281] width 29 height 12
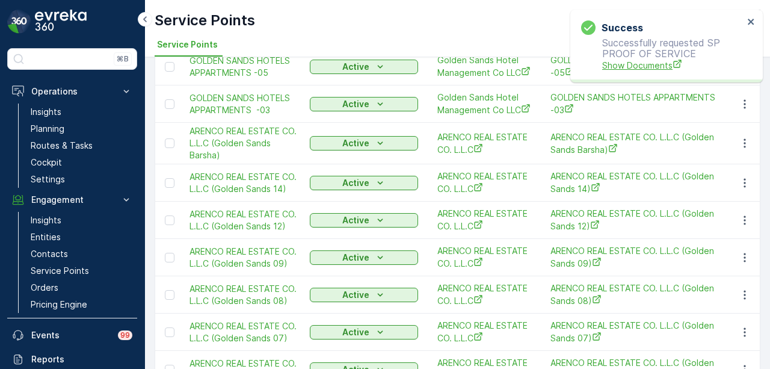
click at [624, 63] on span "Show Documents" at bounding box center [672, 65] width 141 height 13
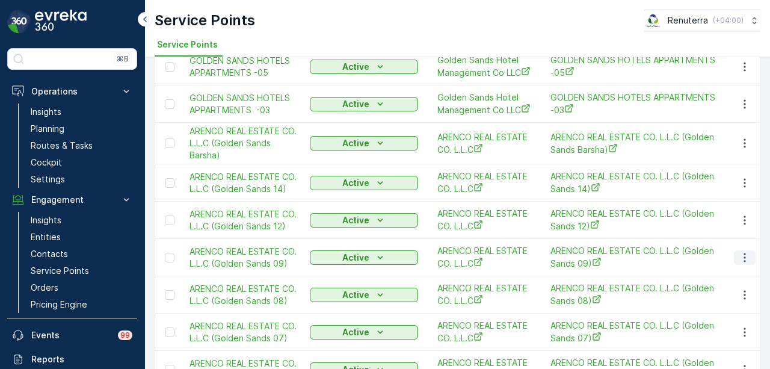
click at [743, 262] on icon "button" at bounding box center [744, 257] width 2 height 9
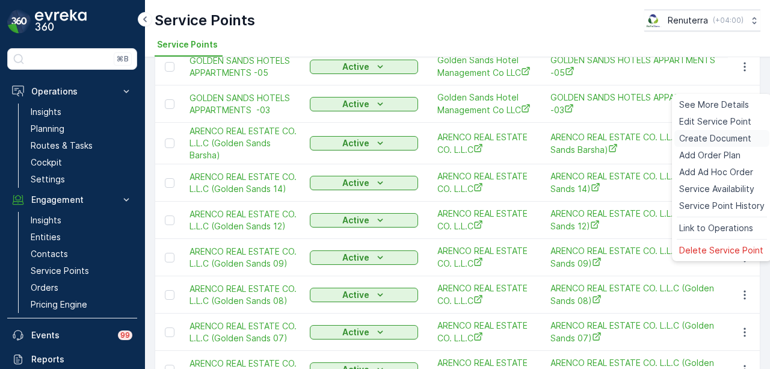
click at [694, 140] on span "Create Document" at bounding box center [715, 138] width 72 height 12
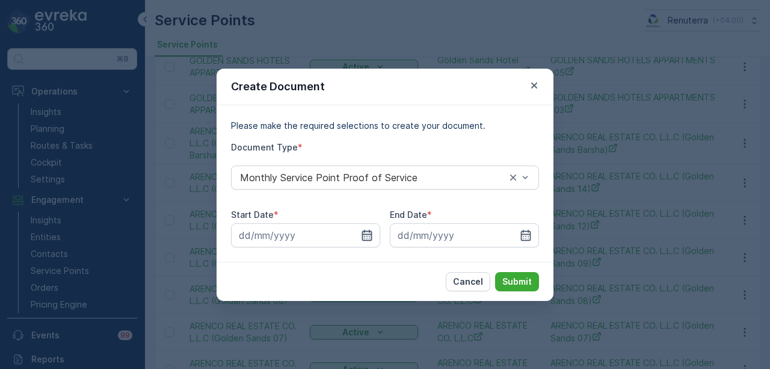
click at [361, 240] on icon "button" at bounding box center [367, 235] width 12 height 12
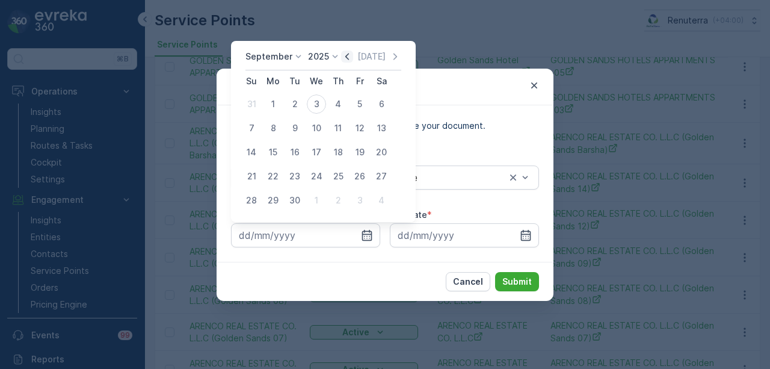
click at [342, 60] on icon "button" at bounding box center [347, 57] width 12 height 12
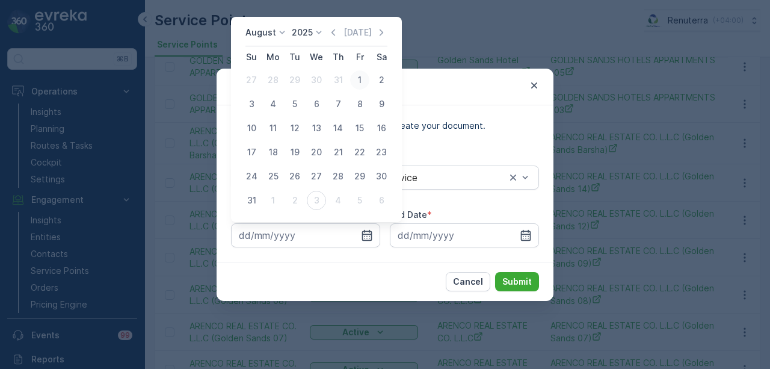
click at [357, 78] on div "1" at bounding box center [359, 79] width 19 height 19
type input "01.08.2025"
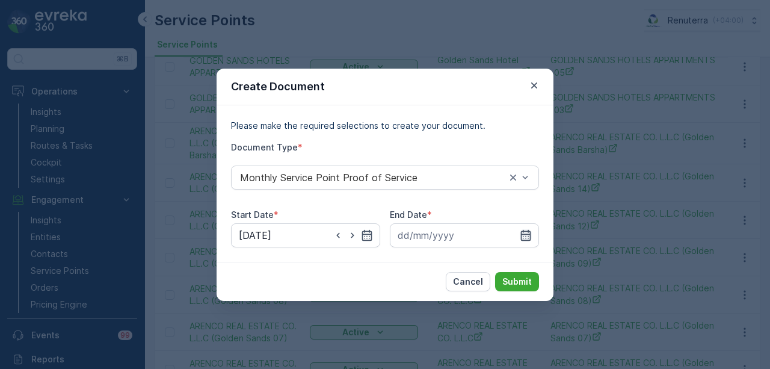
click at [529, 232] on icon "button" at bounding box center [526, 235] width 12 height 12
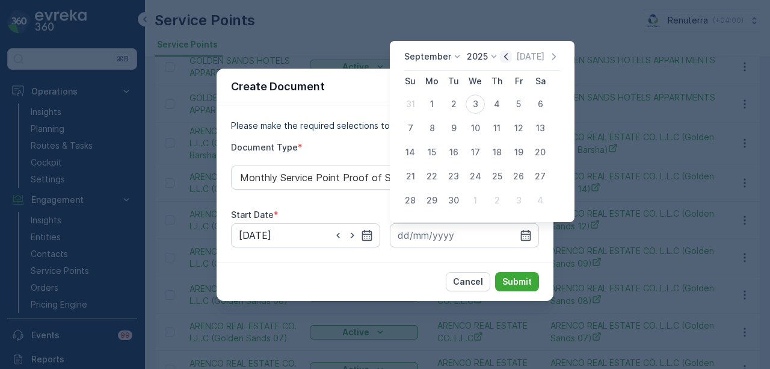
click at [500, 55] on icon "button" at bounding box center [506, 57] width 12 height 12
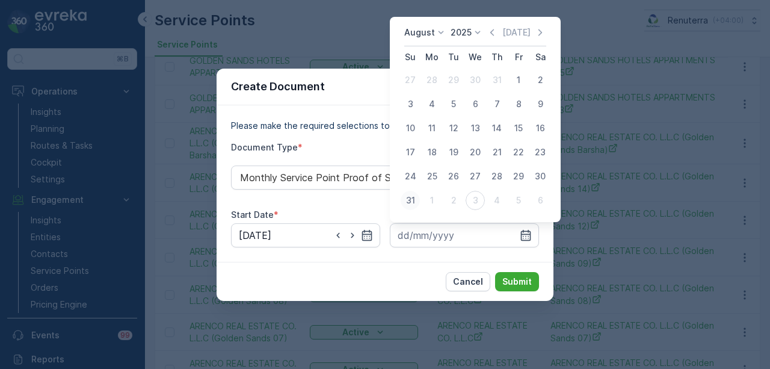
click at [405, 202] on div "31" at bounding box center [410, 200] width 19 height 19
type input "31.08.2025"
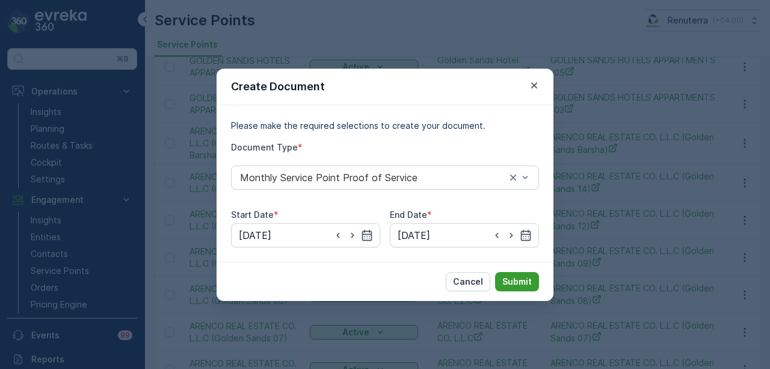
click at [514, 283] on p "Submit" at bounding box center [516, 281] width 29 height 12
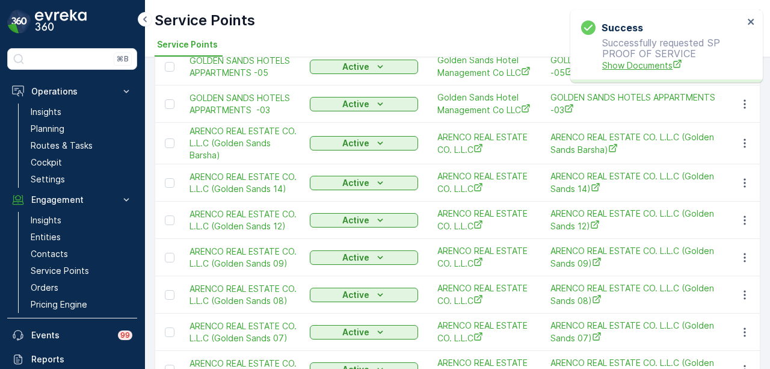
click at [641, 63] on span "Show Documents" at bounding box center [672, 65] width 141 height 13
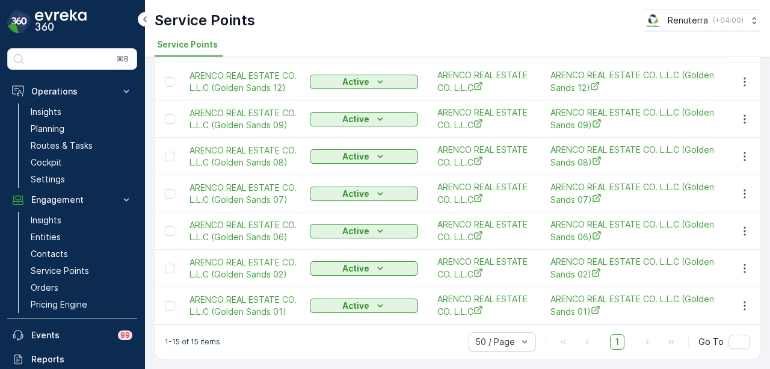
scroll to position [395, 0]
click at [740, 153] on icon "button" at bounding box center [745, 156] width 12 height 12
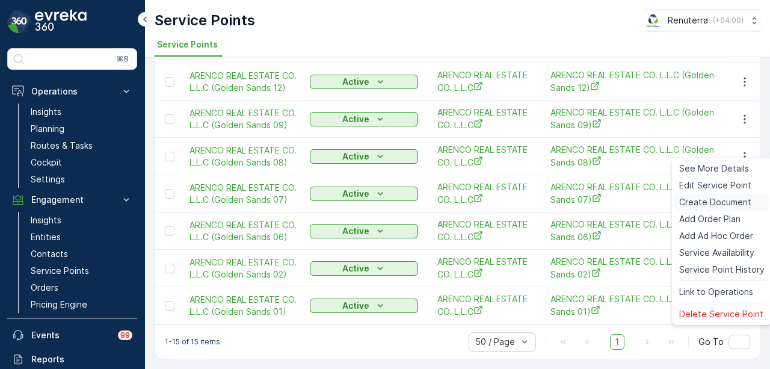
click at [739, 197] on span "Create Document" at bounding box center [715, 202] width 72 height 12
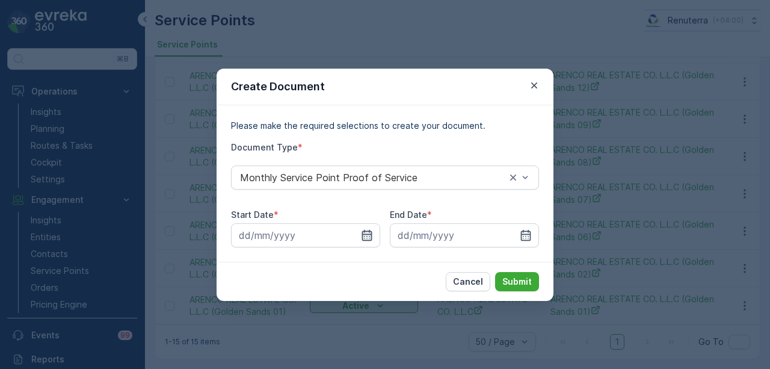
click at [369, 233] on icon "button" at bounding box center [367, 235] width 12 height 12
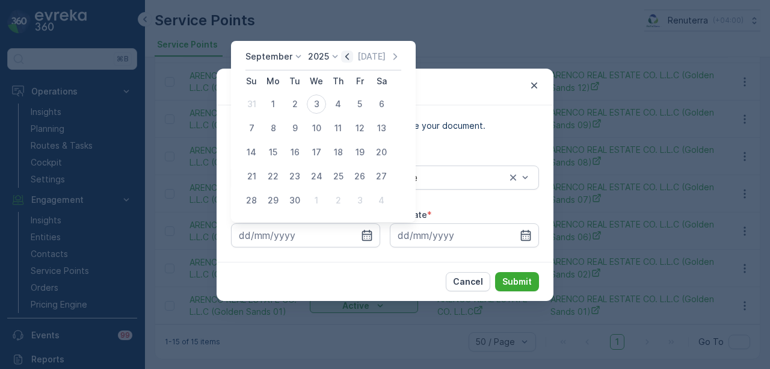
click at [345, 60] on icon "button" at bounding box center [347, 57] width 12 height 12
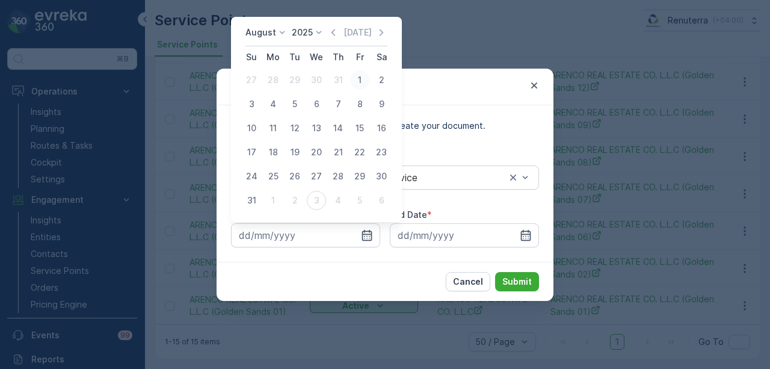
click at [357, 82] on div "1" at bounding box center [359, 79] width 19 height 19
type input "01.08.2025"
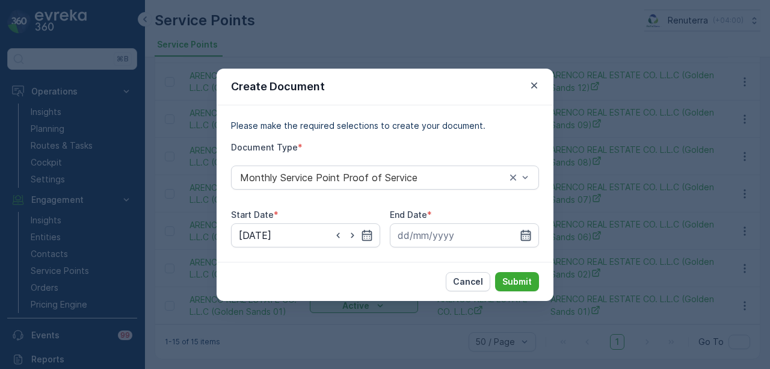
click at [530, 238] on icon "button" at bounding box center [526, 234] width 10 height 11
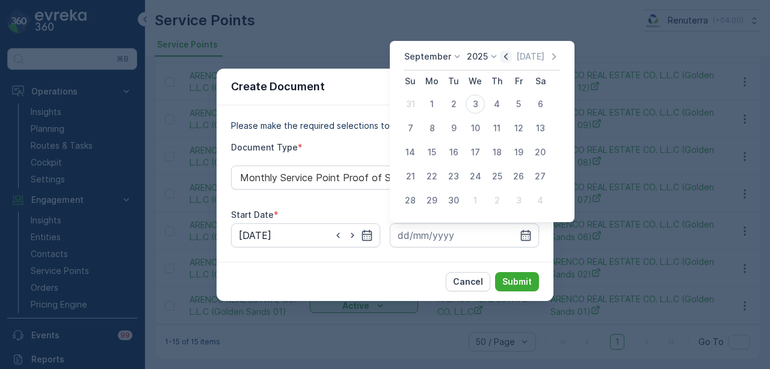
click at [508, 56] on icon "button" at bounding box center [506, 57] width 12 height 12
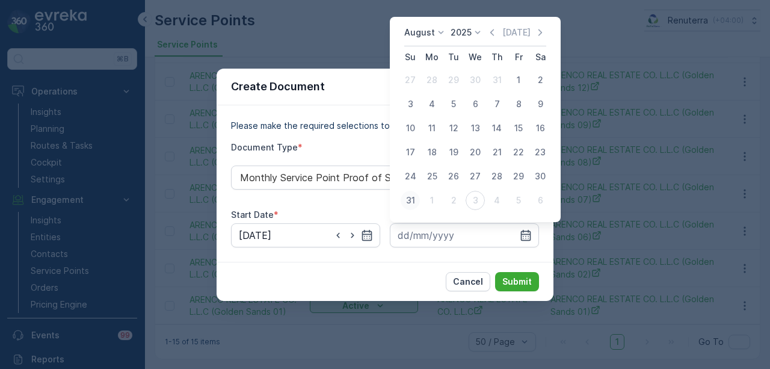
click at [401, 204] on div "31" at bounding box center [410, 200] width 19 height 19
type input "31.08.2025"
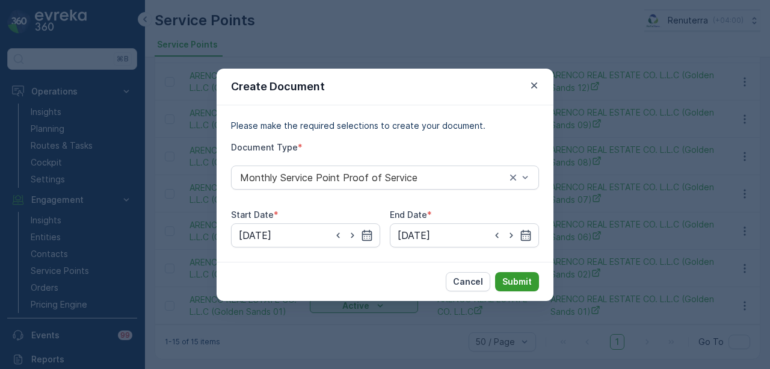
click at [511, 283] on p "Submit" at bounding box center [516, 281] width 29 height 12
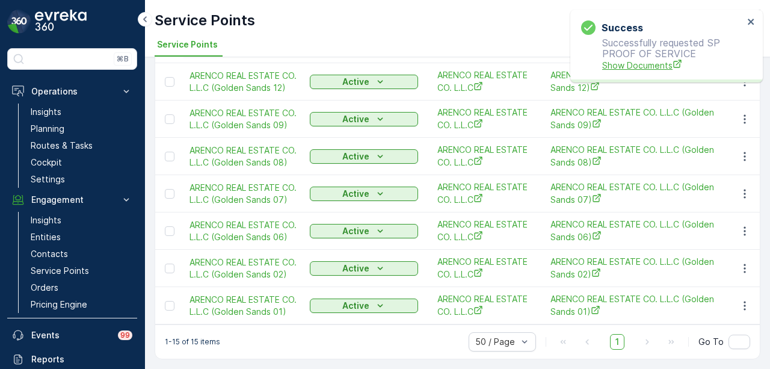
click at [635, 66] on span "Show Documents" at bounding box center [672, 65] width 141 height 13
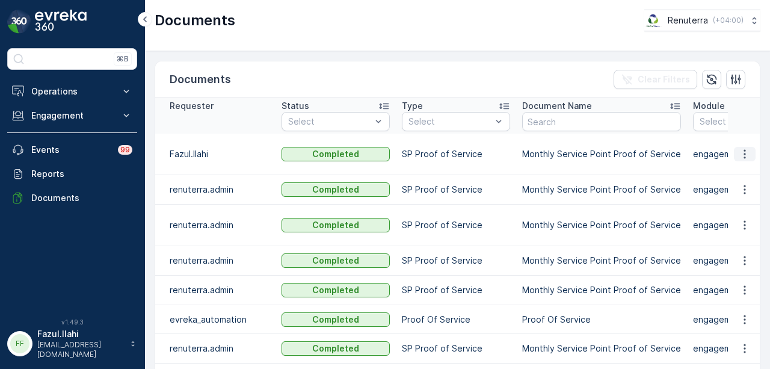
click at [739, 156] on icon "button" at bounding box center [745, 154] width 12 height 12
click at [734, 174] on span "See Details" at bounding box center [741, 171] width 46 height 12
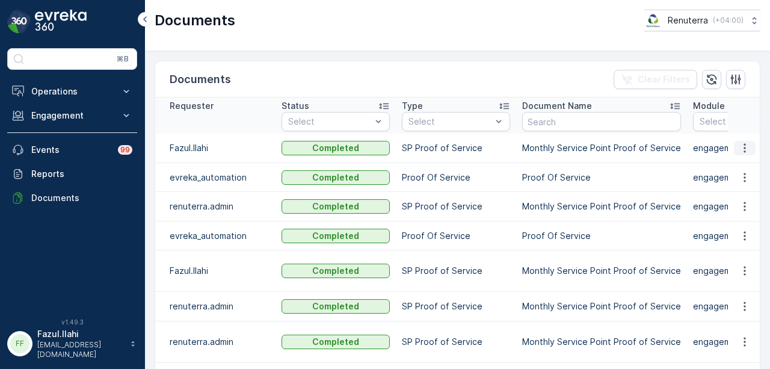
click at [740, 146] on icon "button" at bounding box center [745, 148] width 12 height 12
click at [739, 167] on span "See Details" at bounding box center [741, 165] width 46 height 12
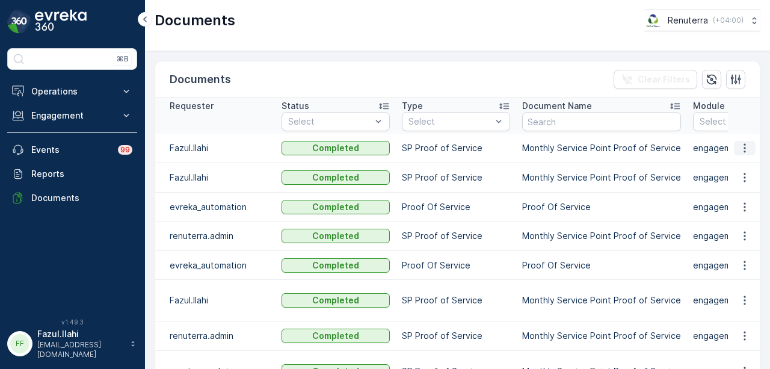
click at [743, 150] on icon "button" at bounding box center [745, 148] width 12 height 12
click at [741, 159] on span "See Details" at bounding box center [741, 165] width 46 height 12
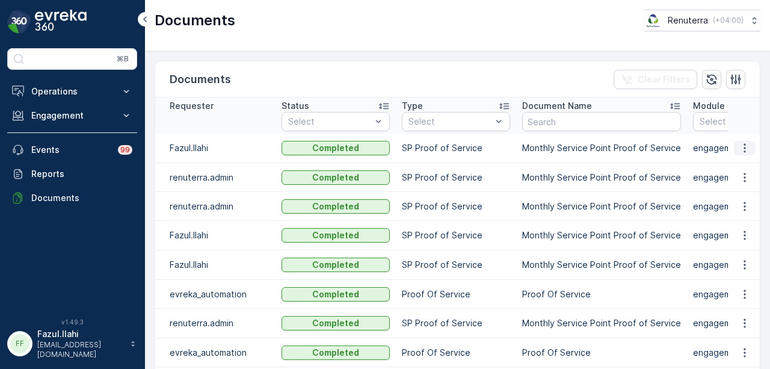
click at [734, 143] on button "button" at bounding box center [745, 148] width 22 height 14
click at [733, 164] on span "See Details" at bounding box center [741, 165] width 46 height 12
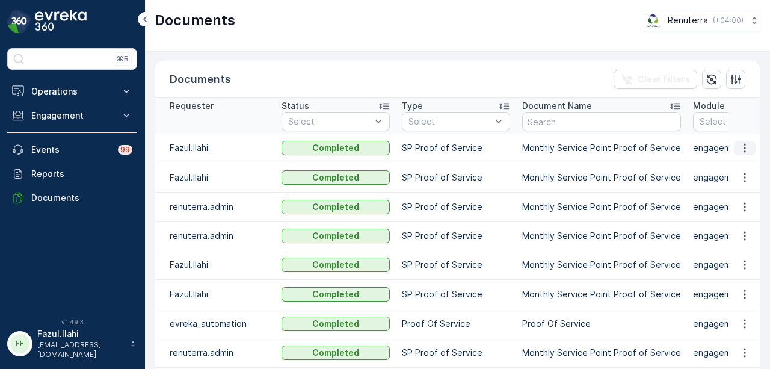
click at [739, 147] on icon "button" at bounding box center [745, 148] width 12 height 12
click at [729, 176] on td at bounding box center [744, 177] width 32 height 29
click at [739, 150] on icon "button" at bounding box center [745, 148] width 12 height 12
click at [734, 159] on span "See Details" at bounding box center [741, 165] width 46 height 12
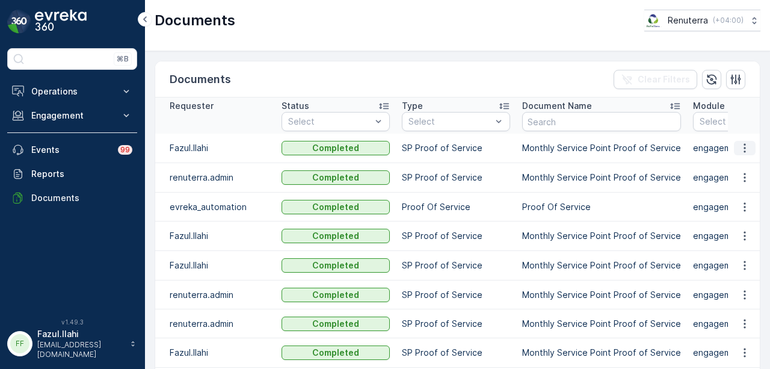
click at [745, 150] on icon "button" at bounding box center [745, 148] width 12 height 12
click at [738, 168] on span "See Details" at bounding box center [741, 165] width 46 height 12
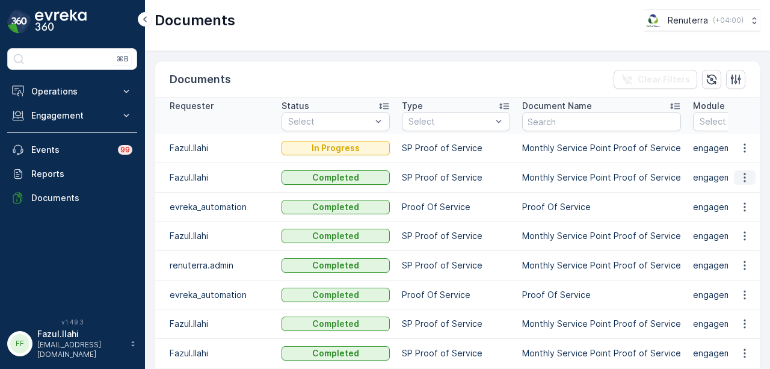
click at [739, 175] on icon "button" at bounding box center [745, 177] width 12 height 12
click at [737, 191] on span "See Details" at bounding box center [741, 194] width 46 height 12
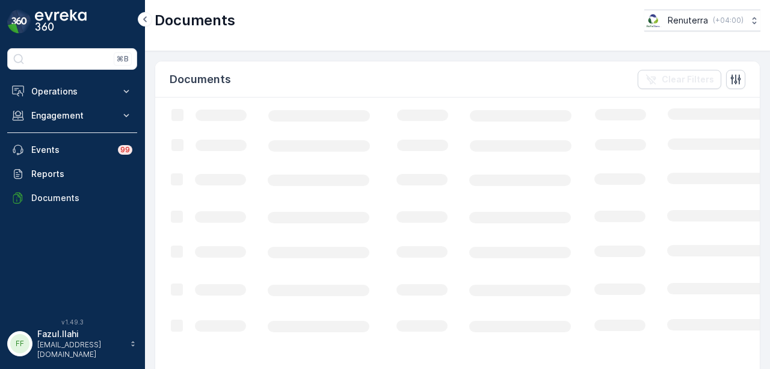
click at [422, 75] on div "Documents Clear Filters" at bounding box center [457, 79] width 605 height 36
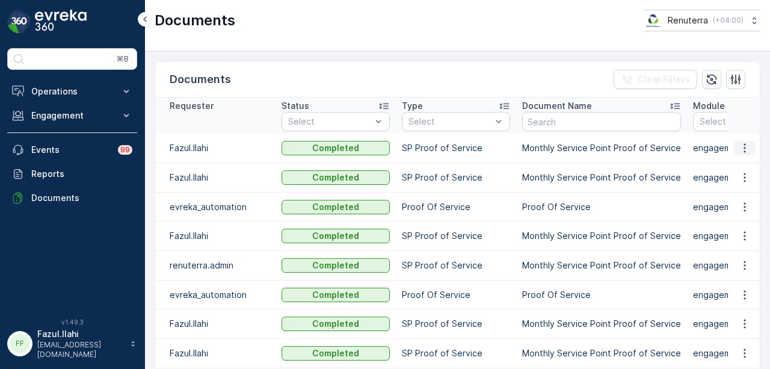
click at [740, 148] on icon "button" at bounding box center [745, 148] width 12 height 12
click at [741, 167] on span "See Details" at bounding box center [741, 165] width 46 height 12
click at [341, 90] on div "Documents Clear Filters" at bounding box center [457, 79] width 605 height 36
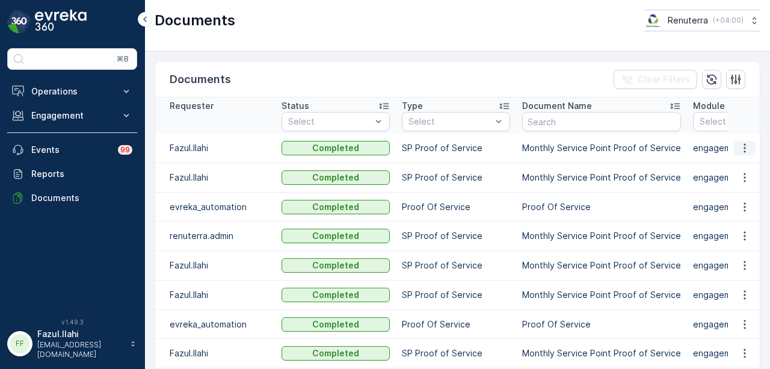
click at [745, 146] on icon "button" at bounding box center [745, 148] width 12 height 12
click at [742, 164] on span "See Details" at bounding box center [741, 165] width 46 height 12
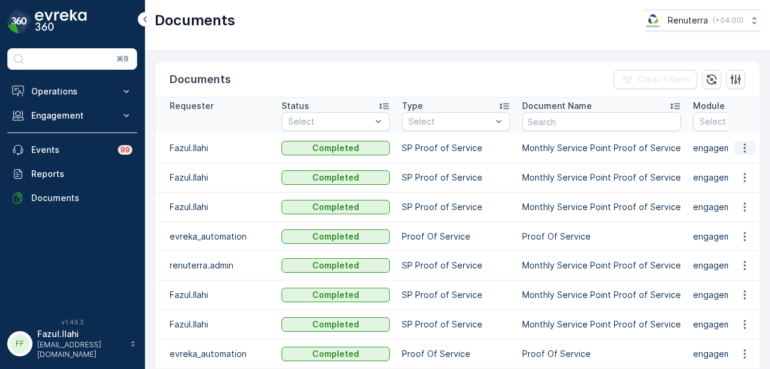
click at [752, 149] on button "button" at bounding box center [745, 148] width 22 height 14
click at [746, 162] on span "See Details" at bounding box center [741, 165] width 46 height 12
